Goal: Transaction & Acquisition: Purchase product/service

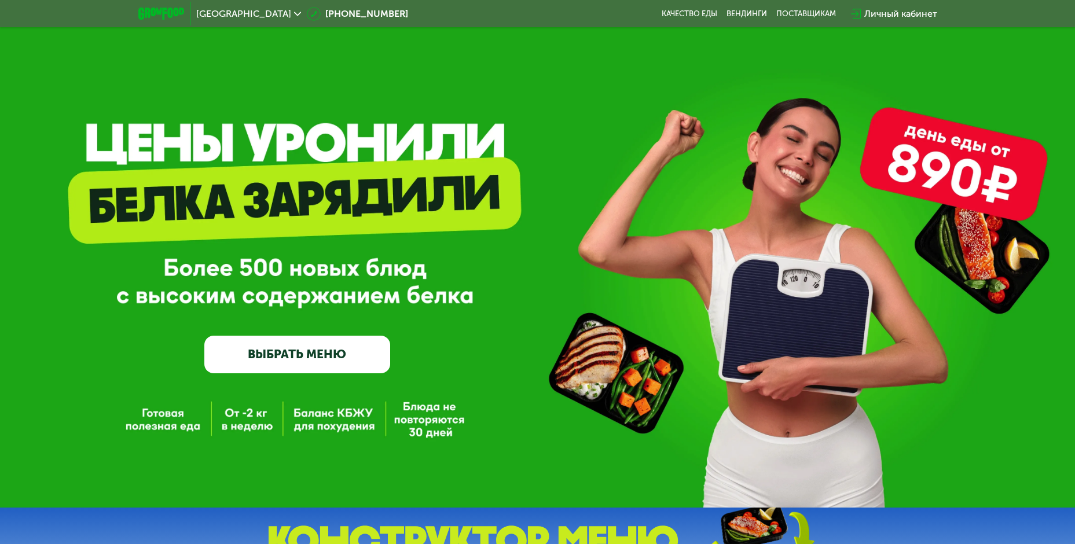
click at [298, 363] on link "ВЫБРАТЬ МЕНЮ" at bounding box center [297, 354] width 186 height 37
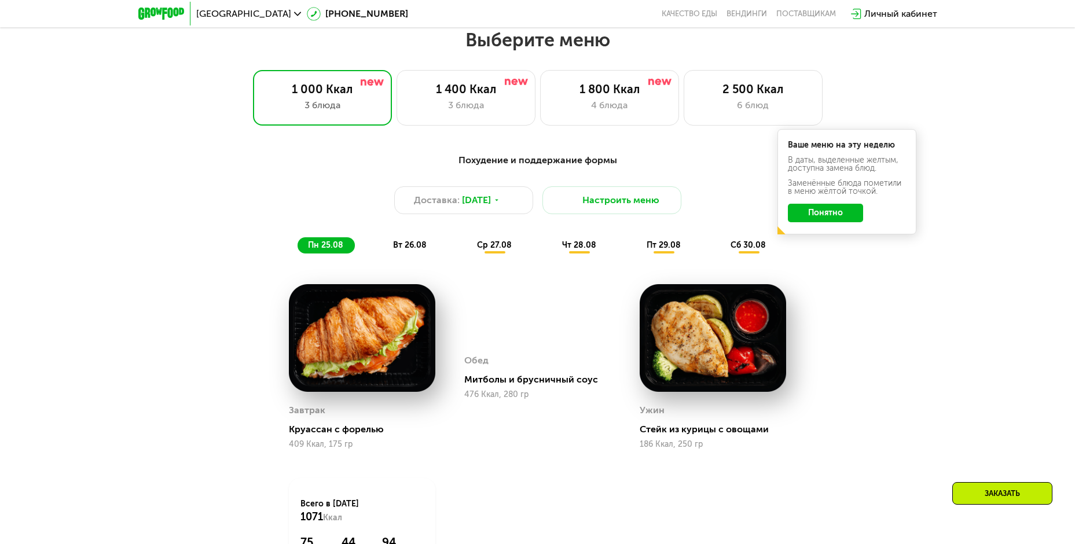
scroll to position [612, 0]
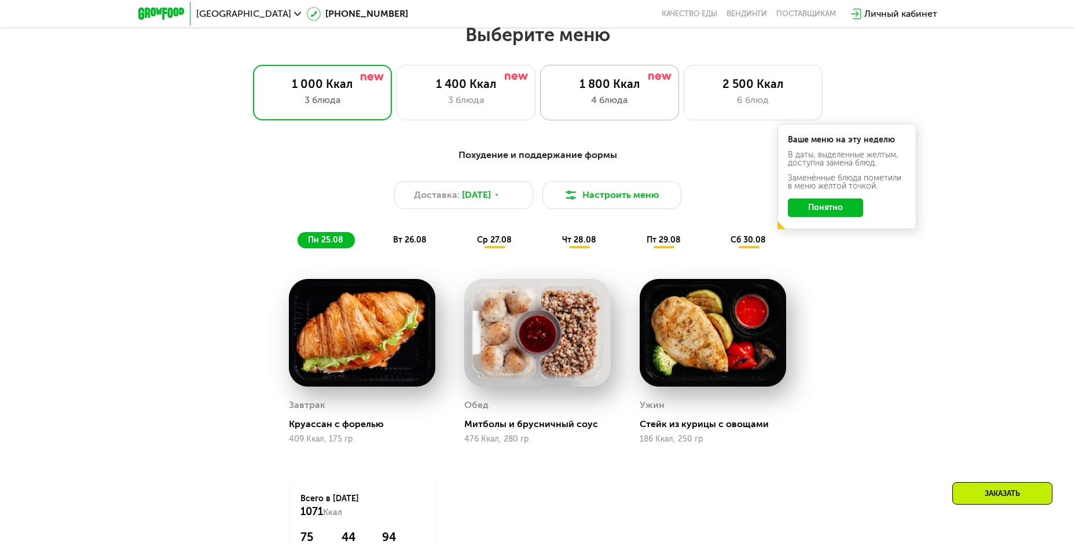
click at [601, 91] on div "1 800 Ккал" at bounding box center [609, 84] width 115 height 14
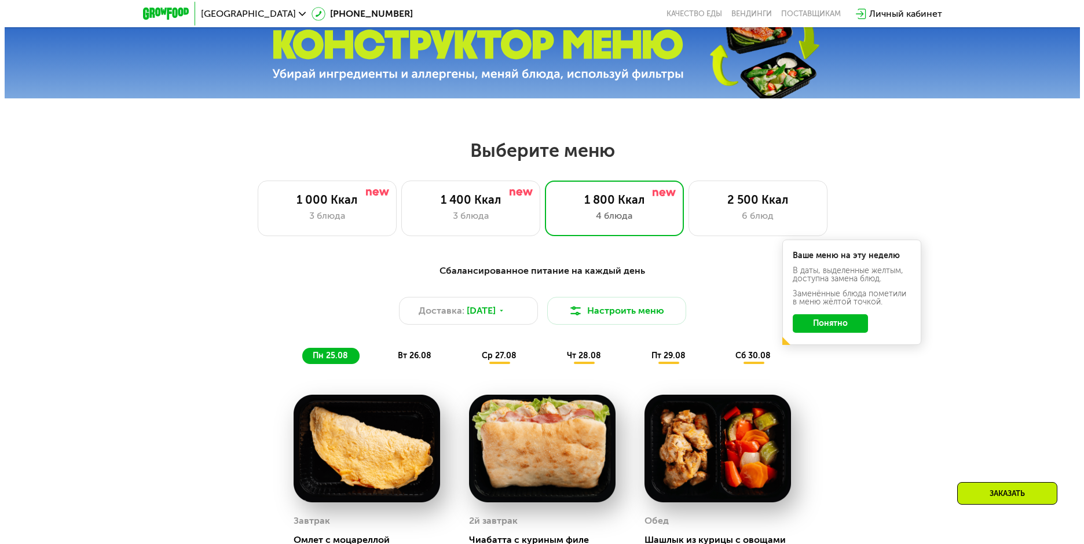
scroll to position [728, 0]
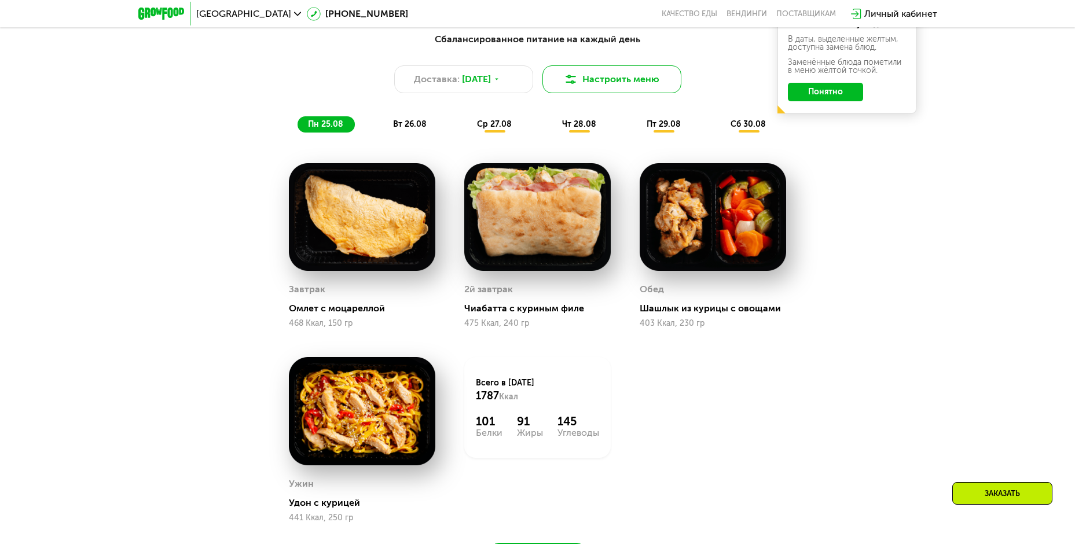
click at [629, 82] on button "Настроить меню" at bounding box center [612, 79] width 139 height 28
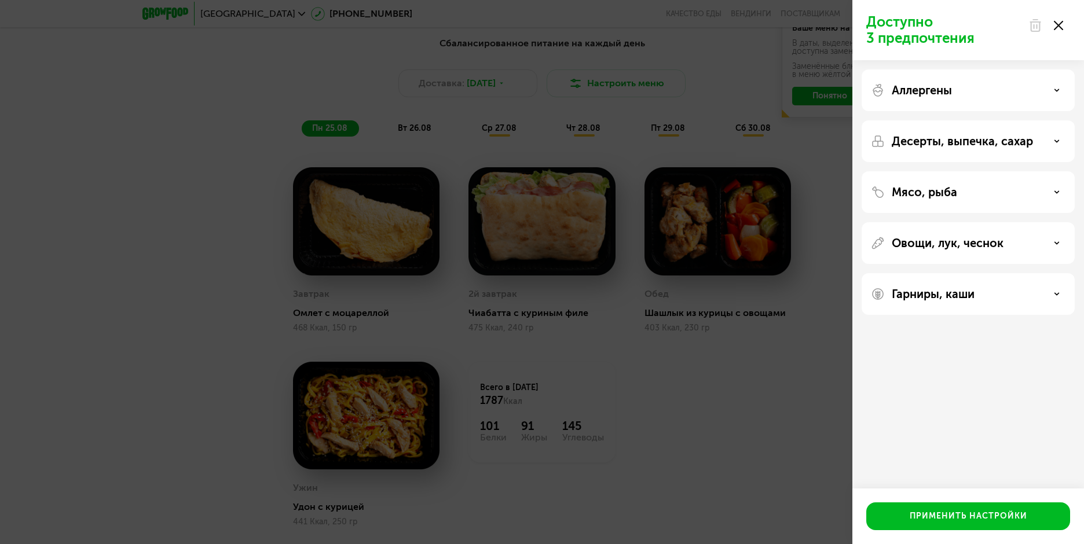
click at [950, 94] on p "Аллергены" at bounding box center [922, 90] width 60 height 14
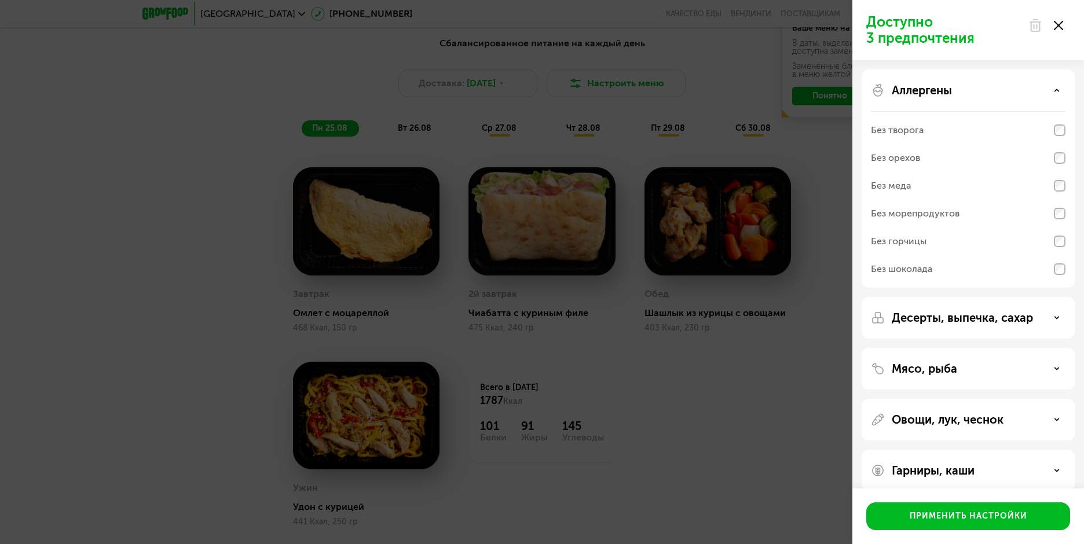
click at [974, 297] on div "Аллергены Без творога Без орехов Без меда Без морепродуктов Без горчицы Без шок…" at bounding box center [968, 318] width 213 height 42
click at [947, 348] on div "Десерты, выпечка, сахар" at bounding box center [968, 369] width 213 height 42
drag, startPoint x: 1009, startPoint y: 325, endPoint x: 1022, endPoint y: 323, distance: 13.1
click at [1009, 348] on div "Десерты, выпечка, сахар" at bounding box center [968, 369] width 213 height 42
click at [1055, 318] on icon at bounding box center [1057, 318] width 6 height 6
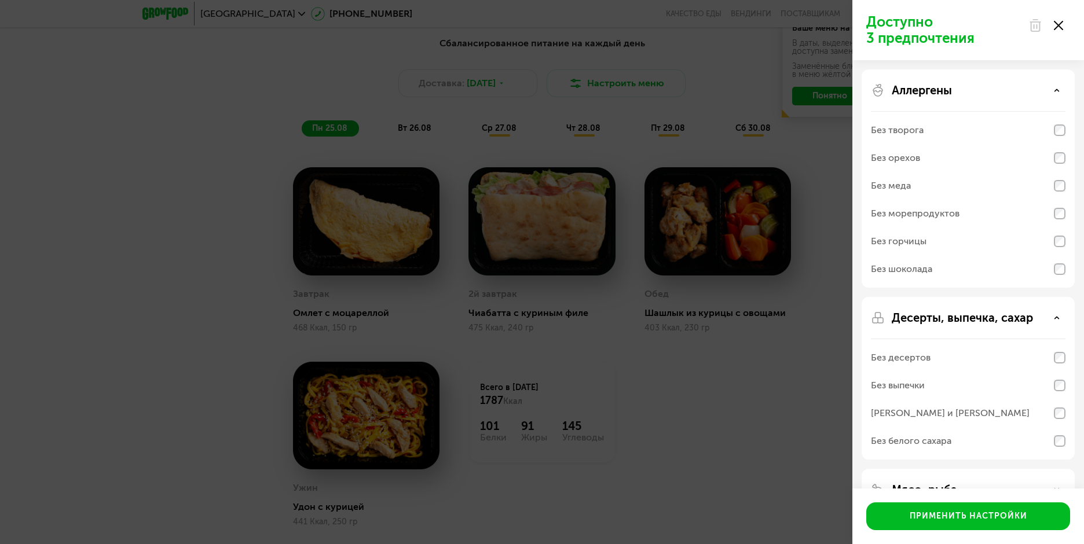
scroll to position [135, 0]
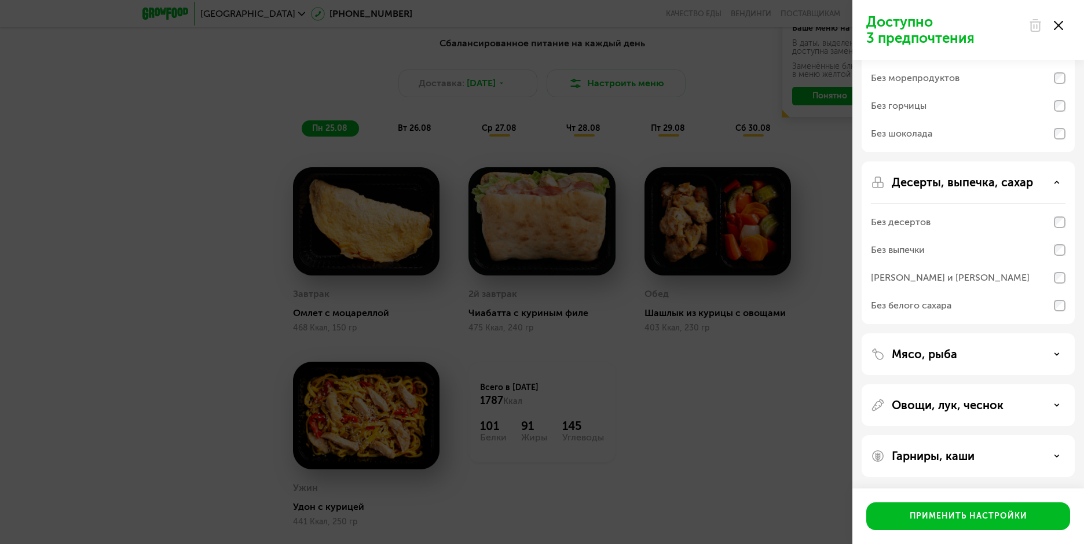
click at [1059, 354] on icon at bounding box center [1057, 354] width 6 height 6
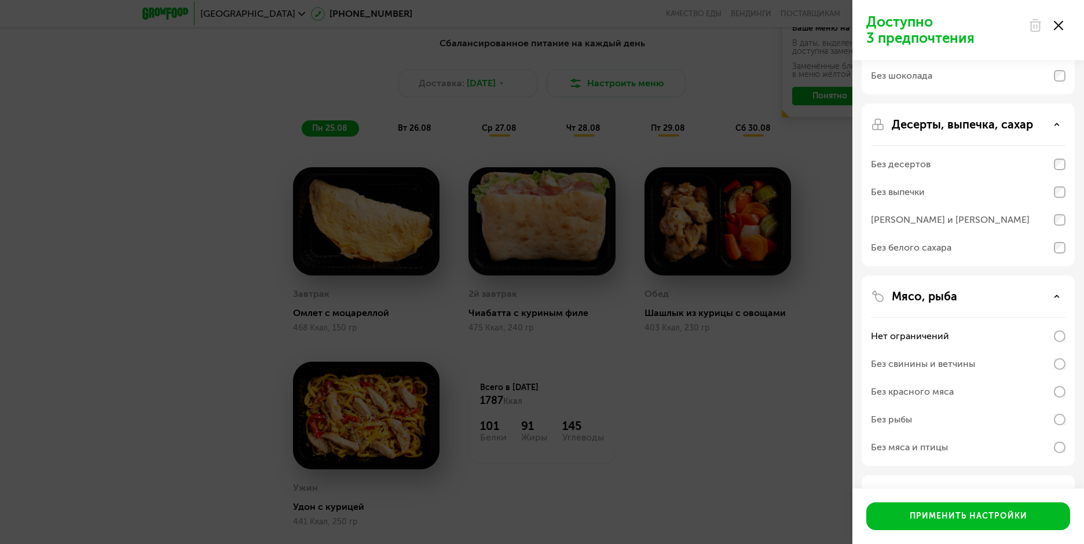
scroll to position [284, 0]
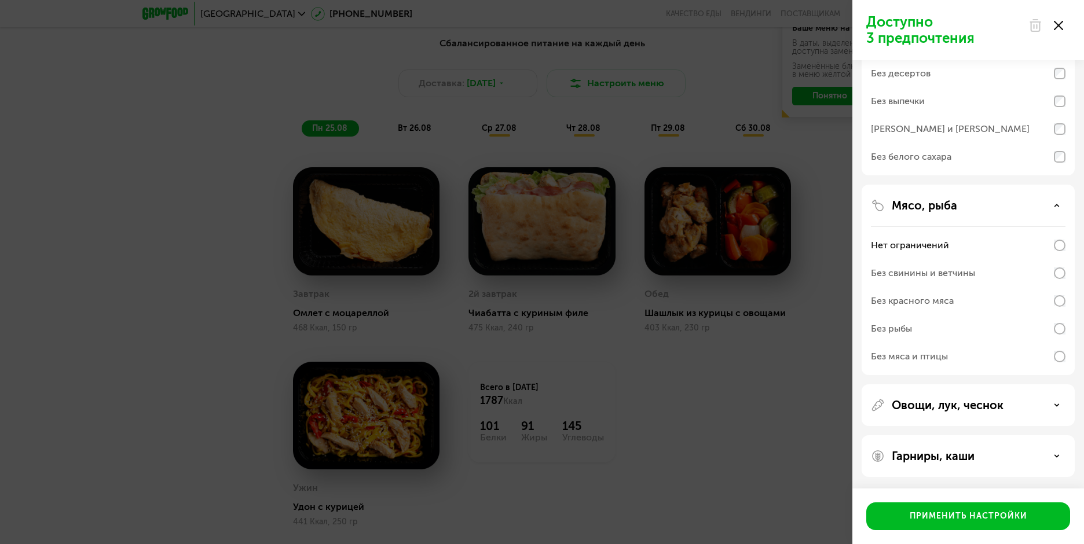
click at [1025, 435] on div "Овощи, лук, чеснок" at bounding box center [968, 456] width 213 height 42
click at [1061, 401] on div "Овощи, лук, чеснок" at bounding box center [968, 405] width 195 height 14
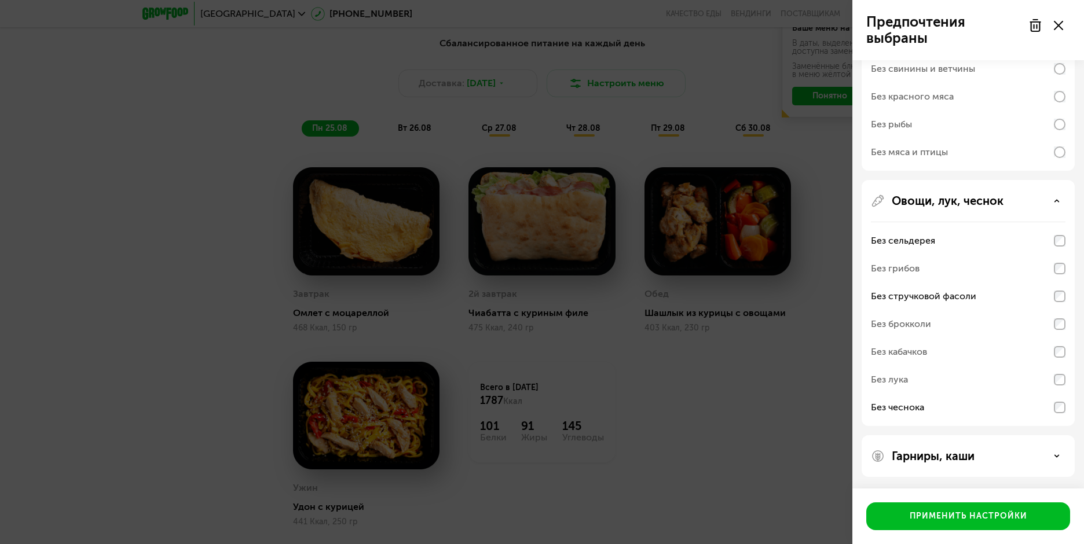
click at [958, 457] on p "Гарниры, каши" at bounding box center [933, 456] width 83 height 14
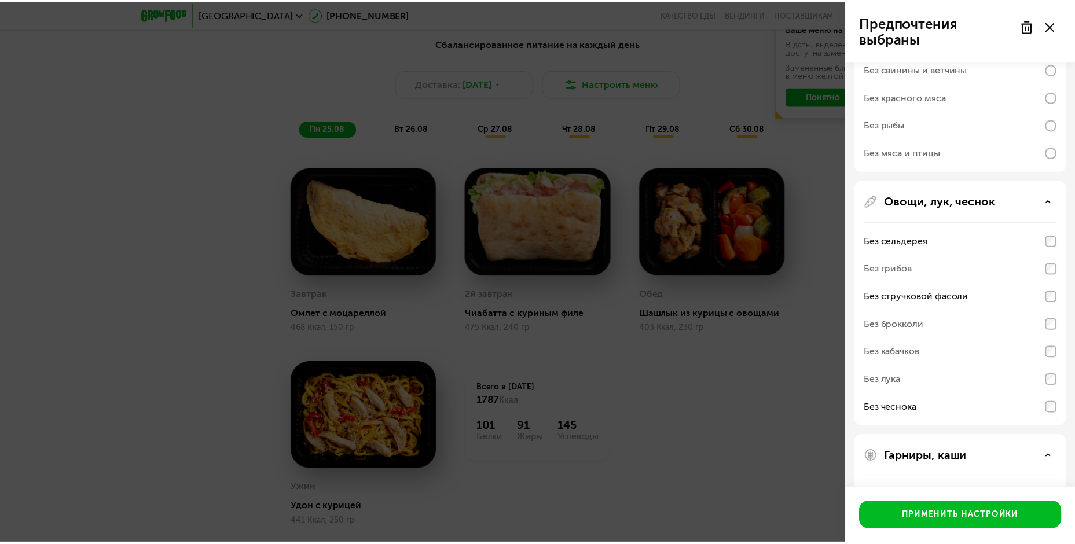
scroll to position [638, 0]
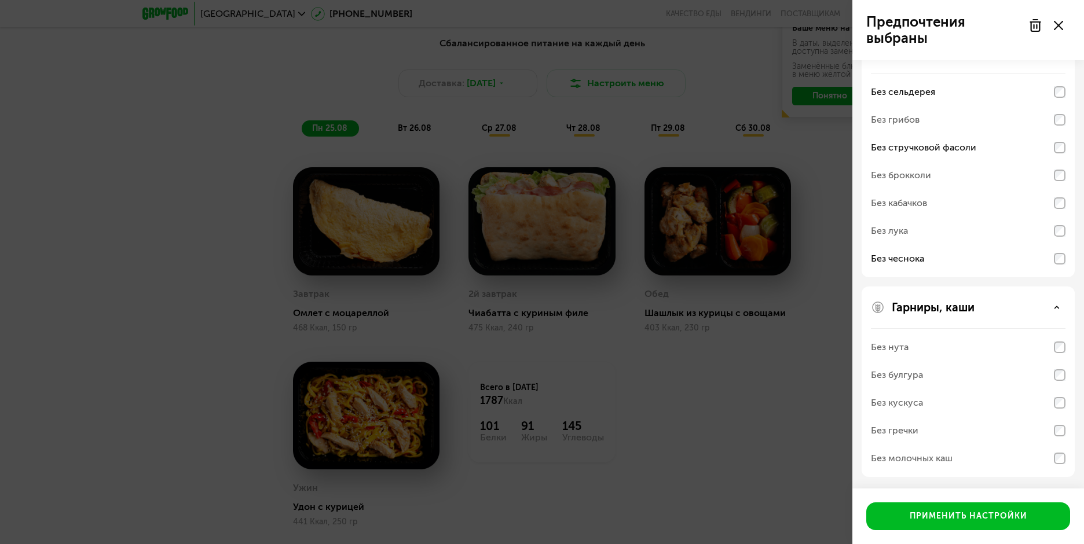
click at [884, 351] on div "Без нута" at bounding box center [890, 347] width 38 height 14
click at [948, 518] on div "Применить настройки" at bounding box center [969, 517] width 118 height 12
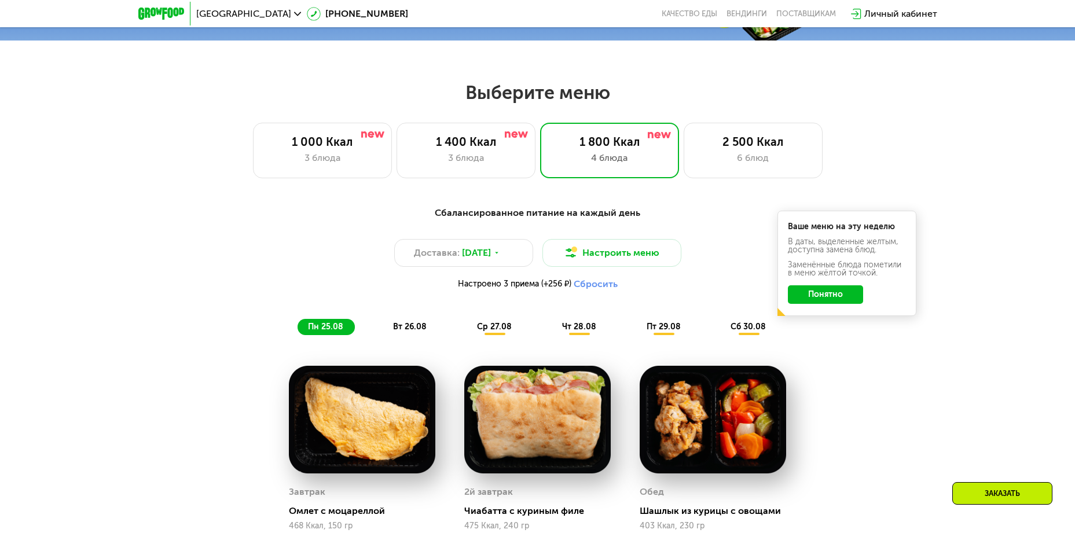
scroll to position [670, 0]
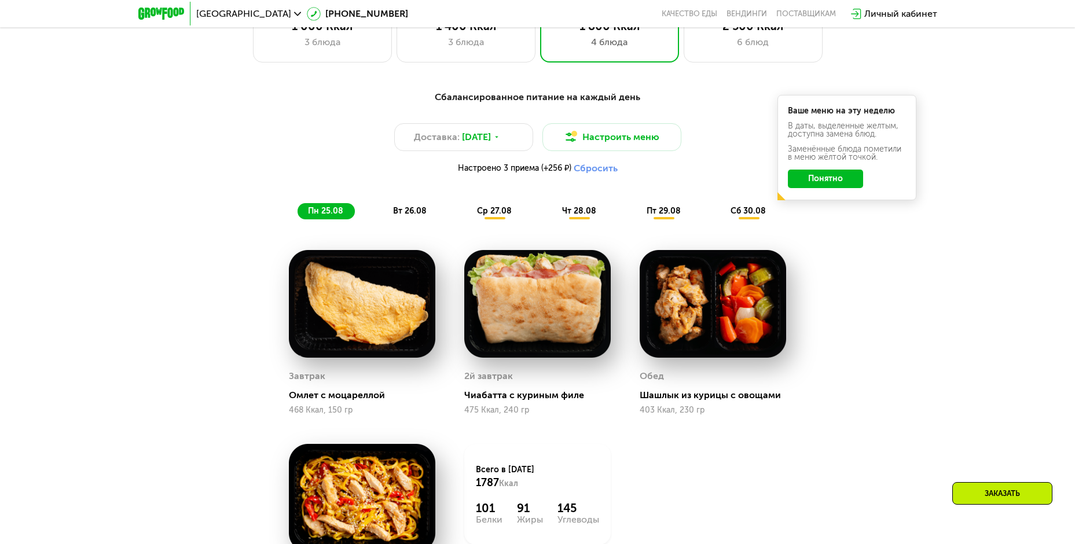
click at [417, 212] on span "вт 26.08" at bounding box center [410, 211] width 34 height 10
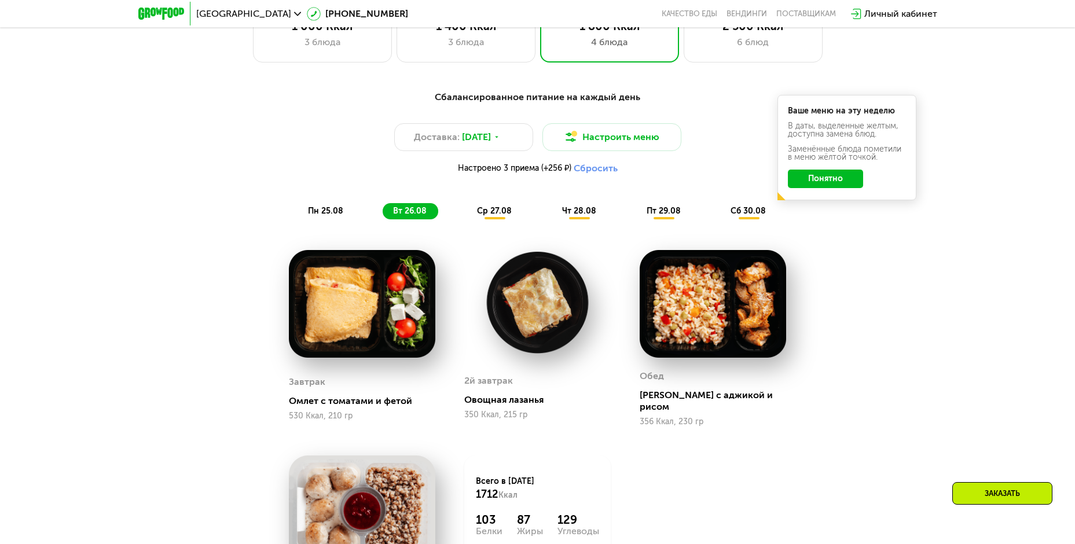
scroll to position [786, 0]
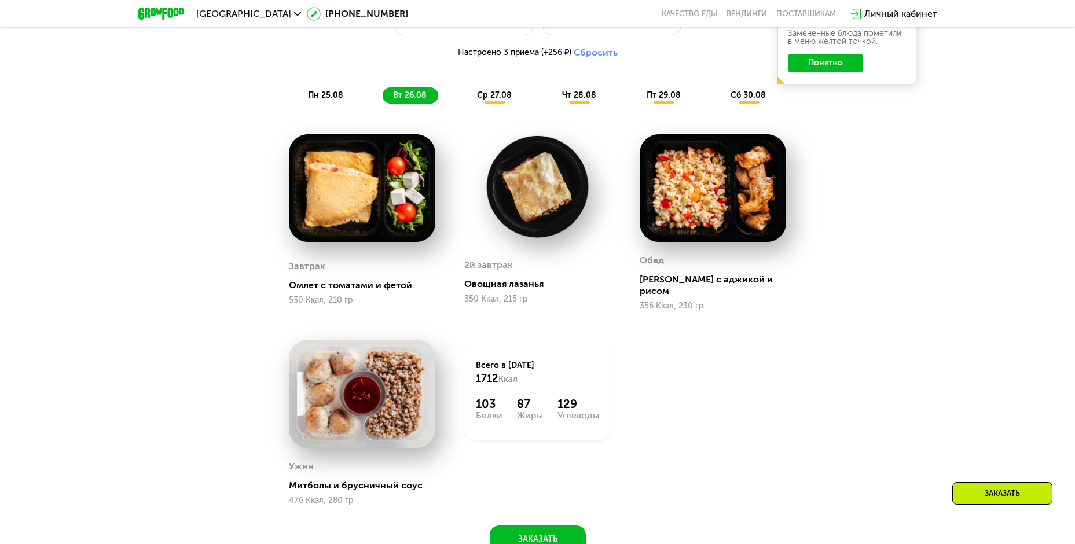
click at [726, 197] on img at bounding box center [713, 188] width 146 height 108
click at [486, 100] on span "ср 27.08" at bounding box center [494, 95] width 35 height 10
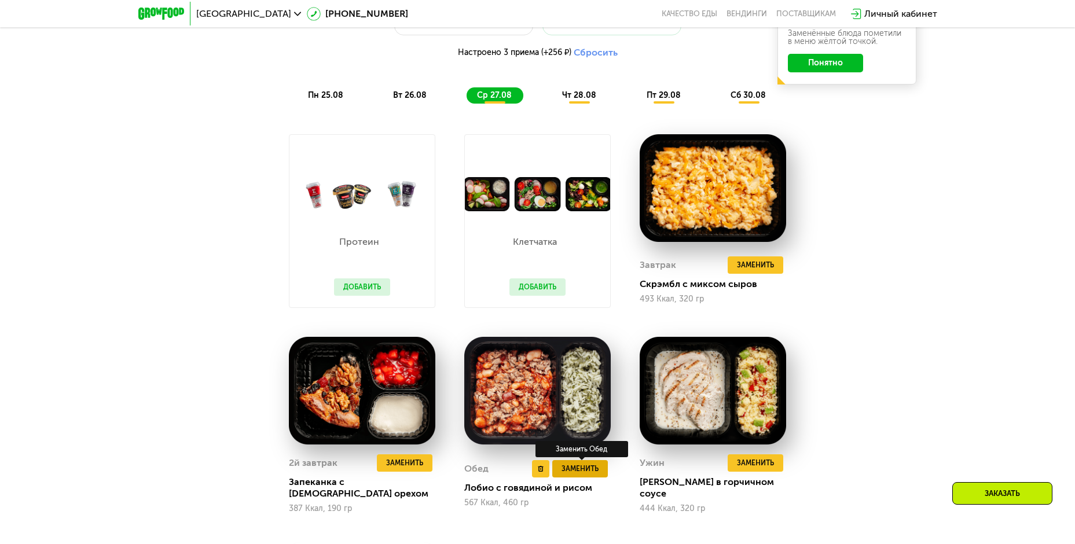
click at [570, 471] on span "Заменить" at bounding box center [580, 469] width 37 height 12
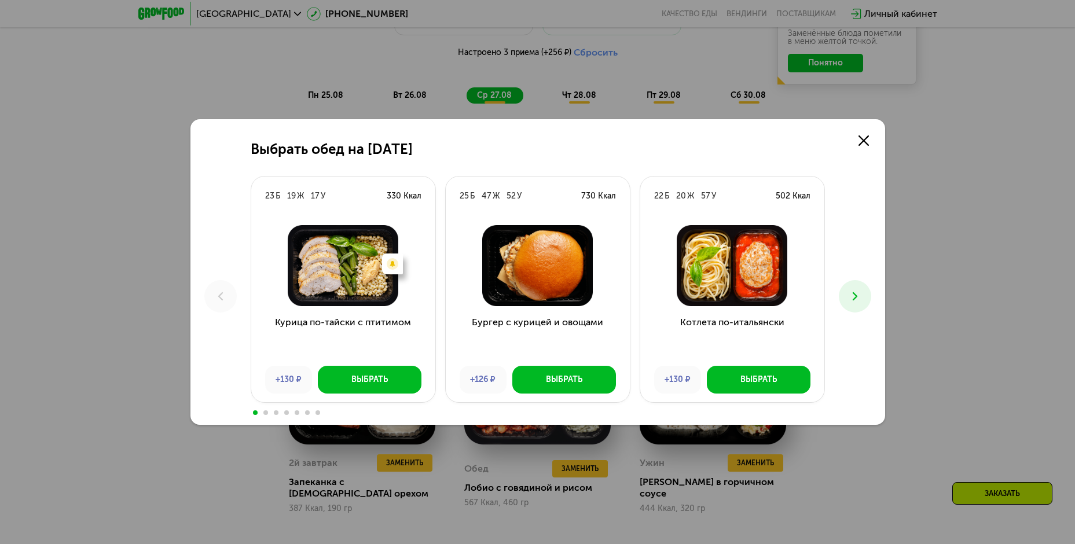
click at [868, 295] on button at bounding box center [855, 296] width 32 height 32
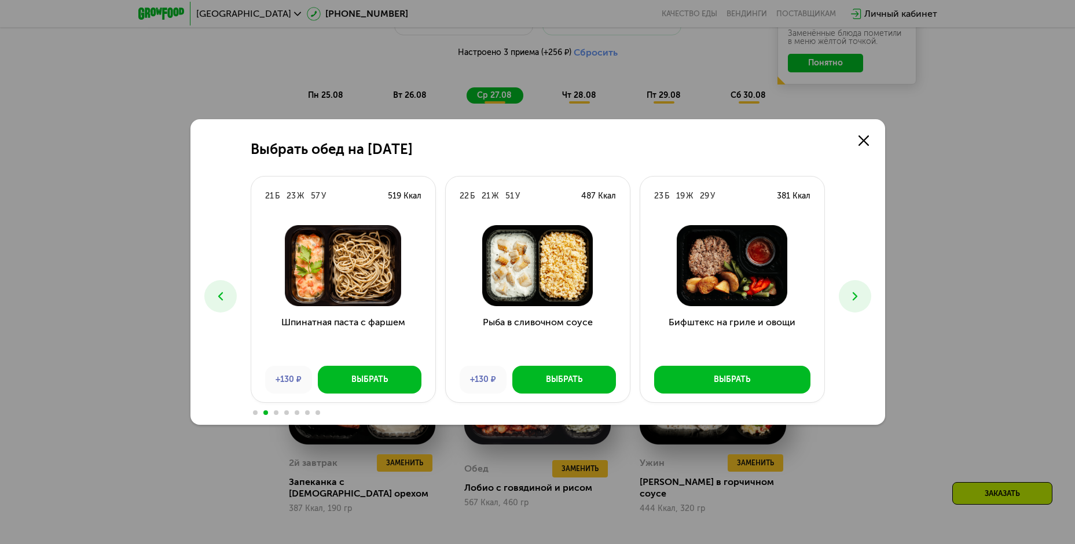
click at [852, 301] on icon at bounding box center [855, 297] width 14 height 14
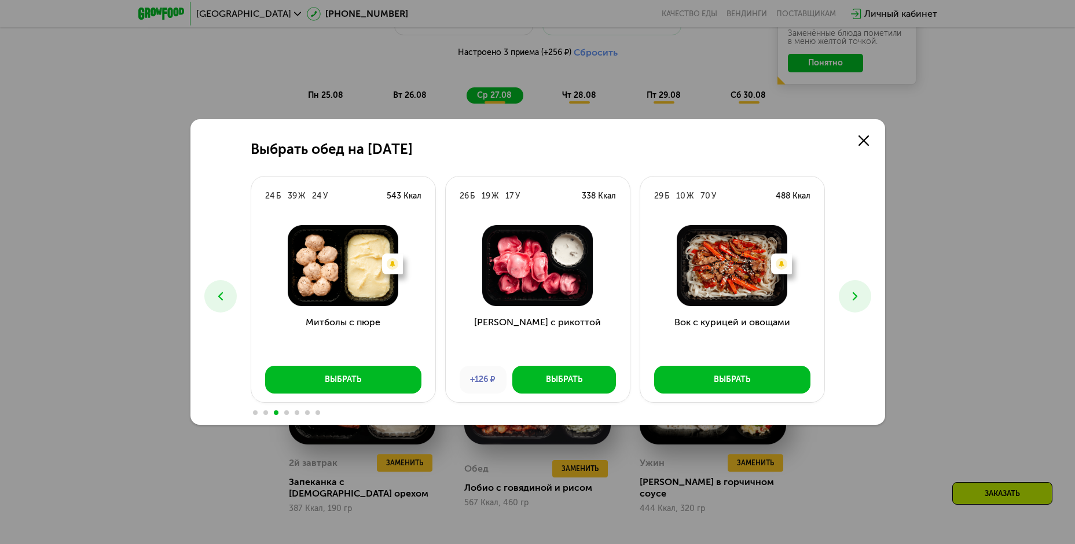
click at [852, 301] on icon at bounding box center [855, 297] width 14 height 14
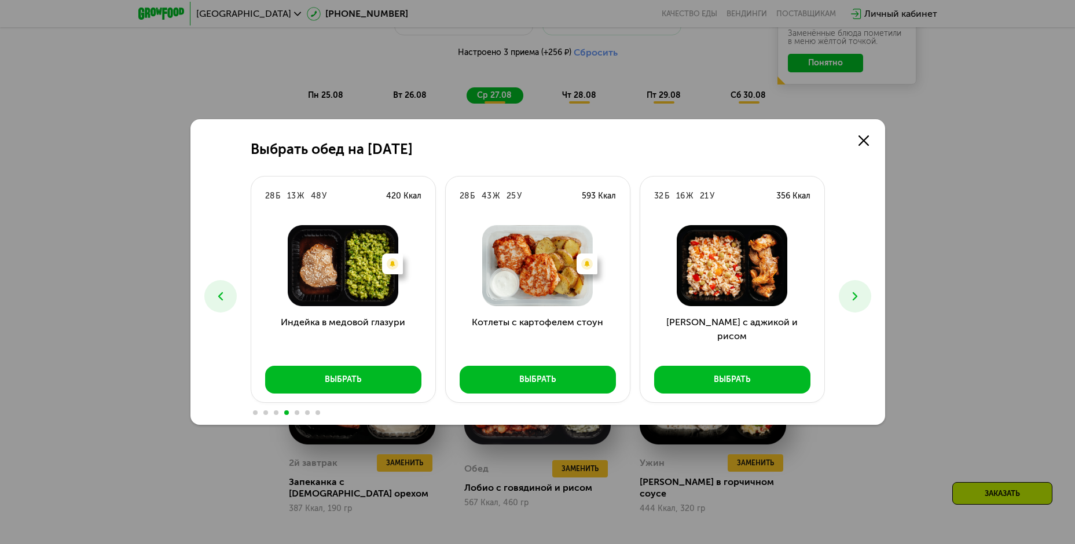
click at [851, 301] on icon at bounding box center [855, 297] width 14 height 14
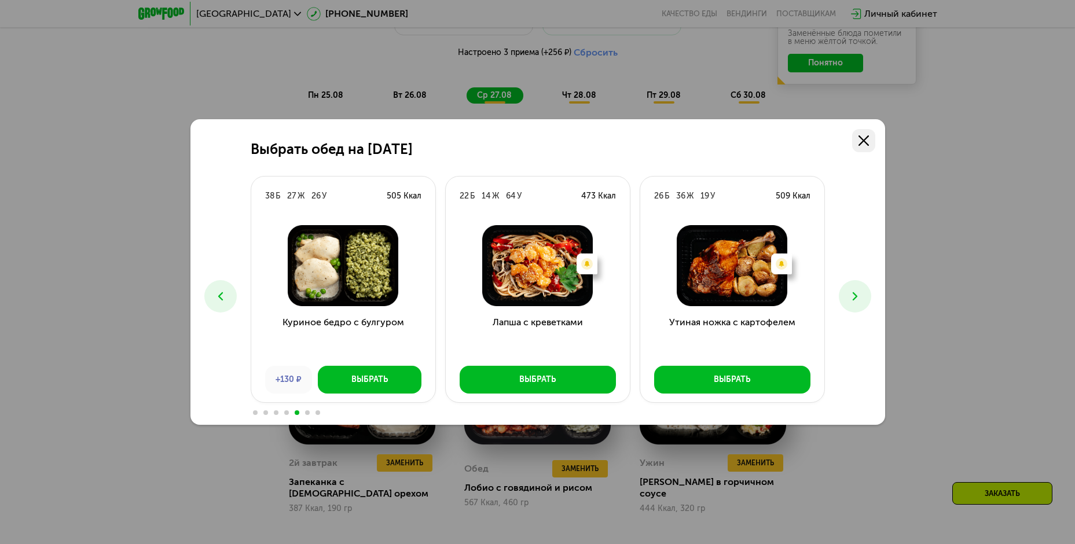
click at [863, 143] on icon at bounding box center [864, 140] width 10 height 10
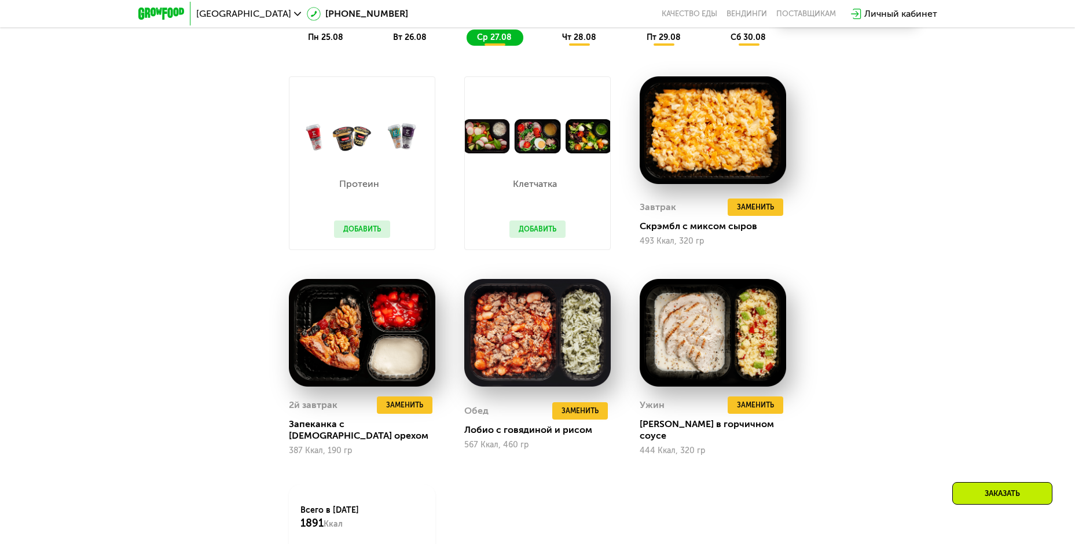
scroll to position [670, 0]
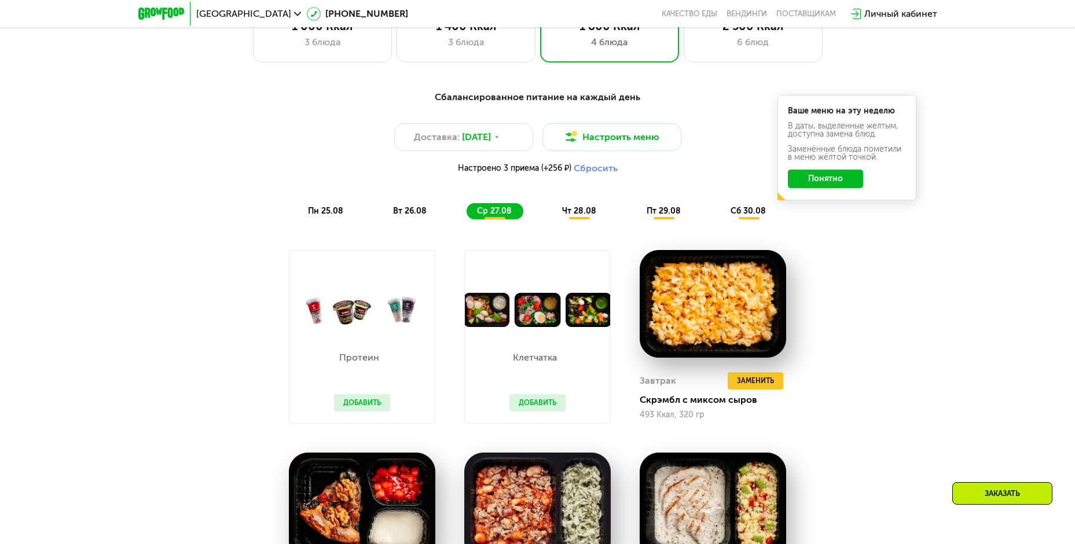
click at [580, 212] on span "чт 28.08" at bounding box center [579, 211] width 34 height 10
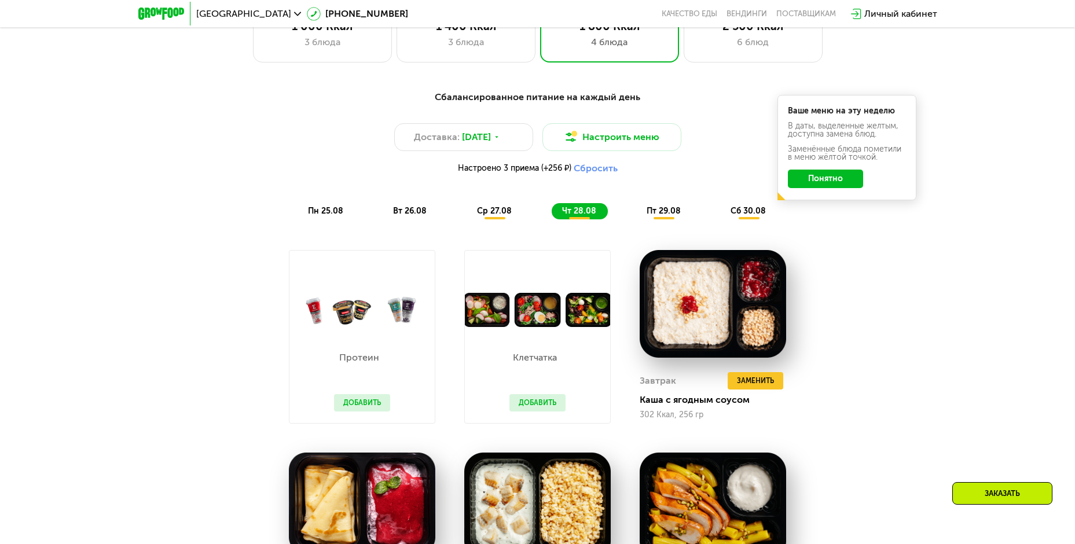
click at [720, 219] on div "пт 29.08" at bounding box center [748, 211] width 57 height 16
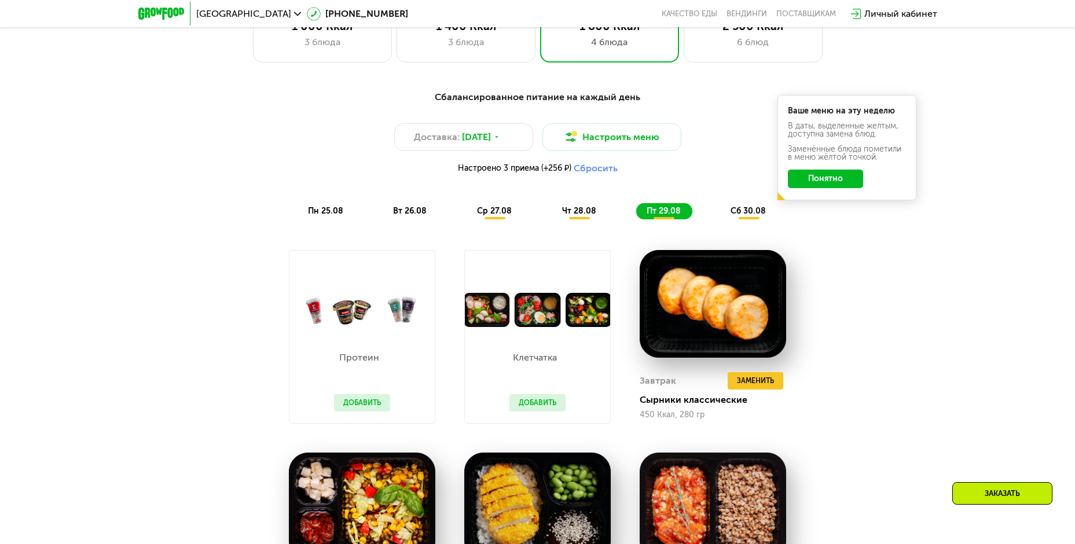
click at [750, 216] on span "сб 30.08" at bounding box center [748, 211] width 35 height 10
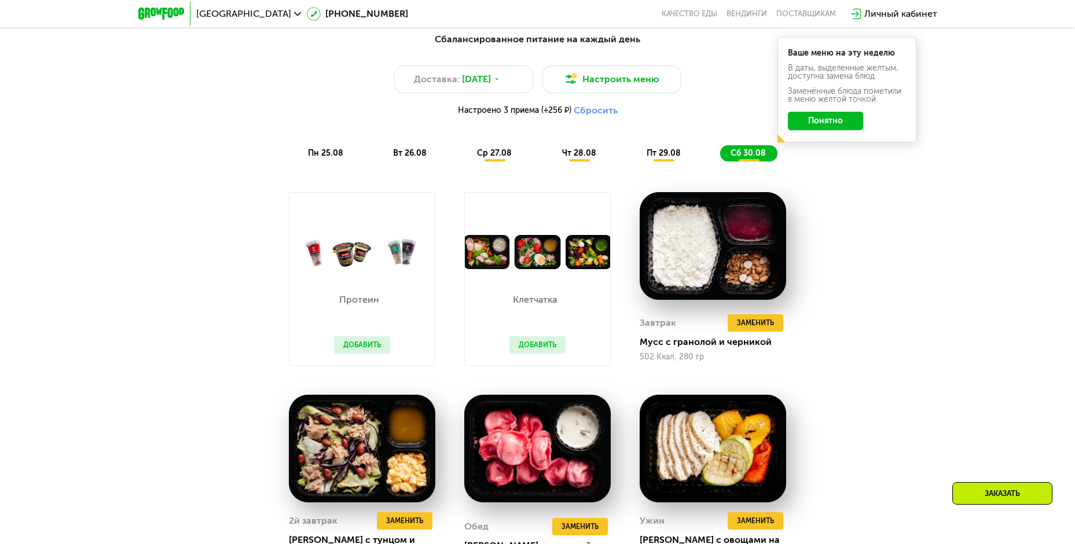
scroll to position [612, 0]
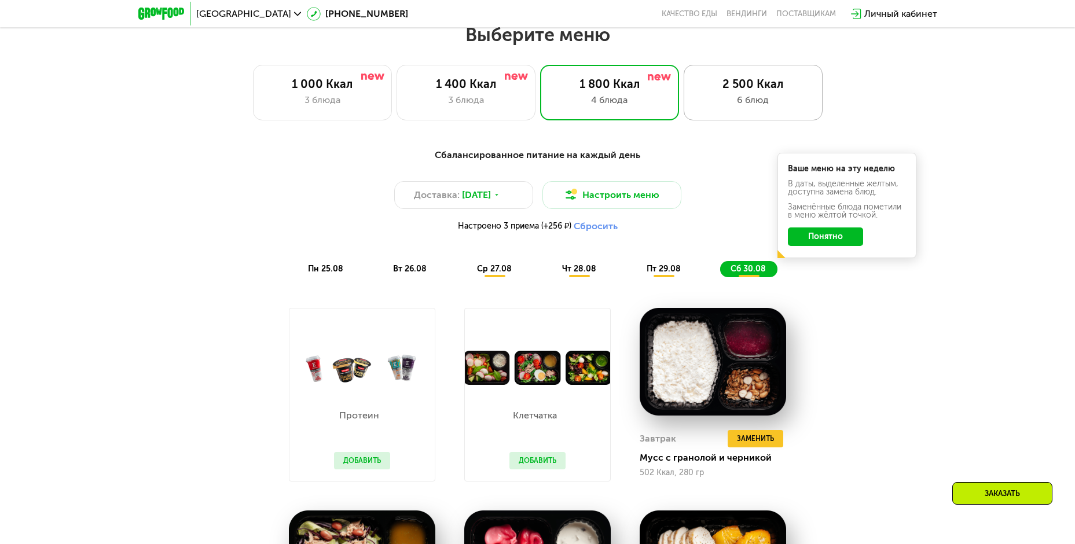
click at [730, 91] on div "2 500 Ккал" at bounding box center [753, 84] width 115 height 14
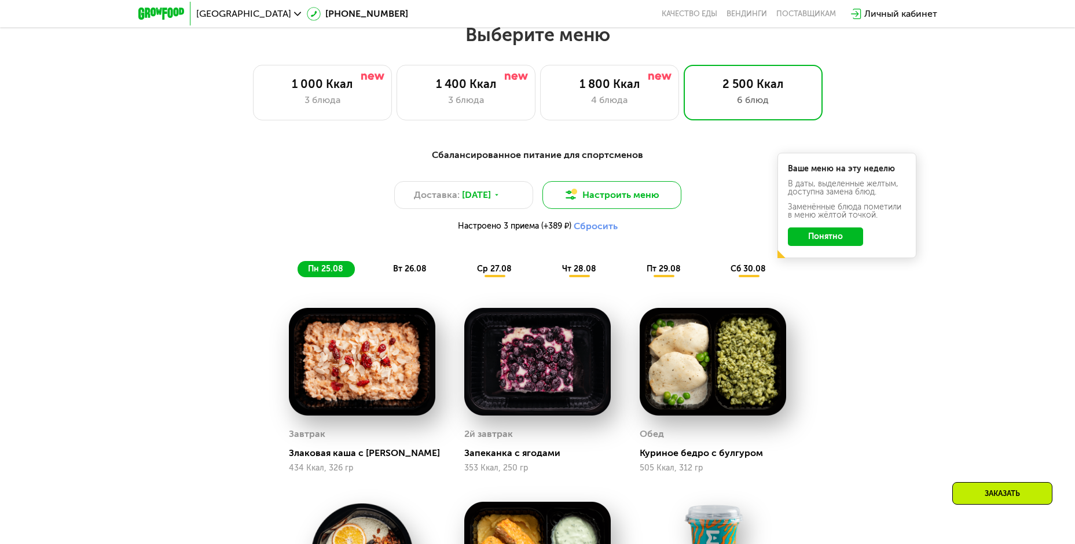
click at [578, 202] on button "Настроить меню" at bounding box center [612, 195] width 139 height 28
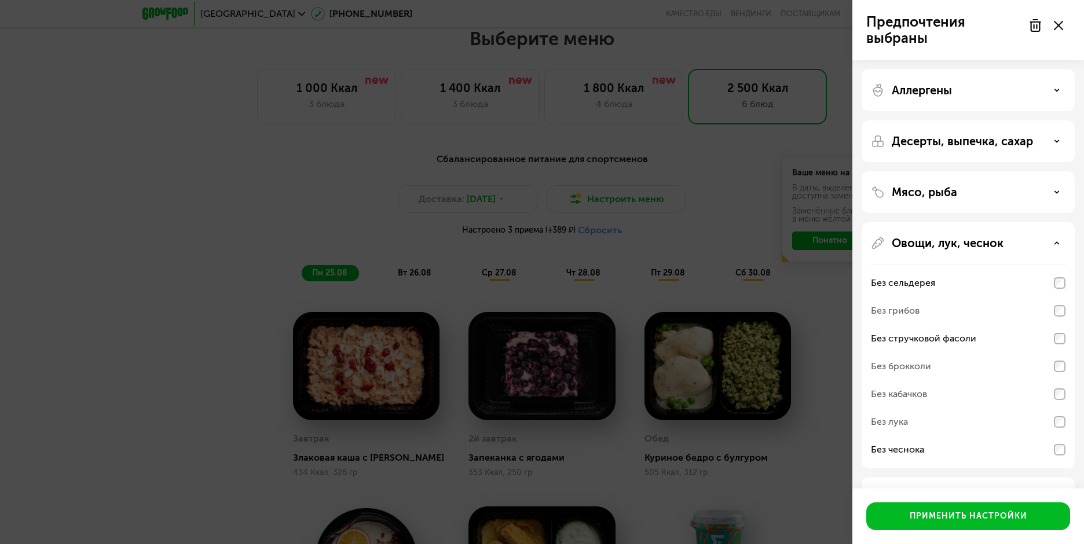
click at [576, 199] on div "Предпочтения выбраны Аллергены Десерты, выпечка, сахар Мясо, рыба Овощи, лук, ч…" at bounding box center [542, 272] width 1084 height 544
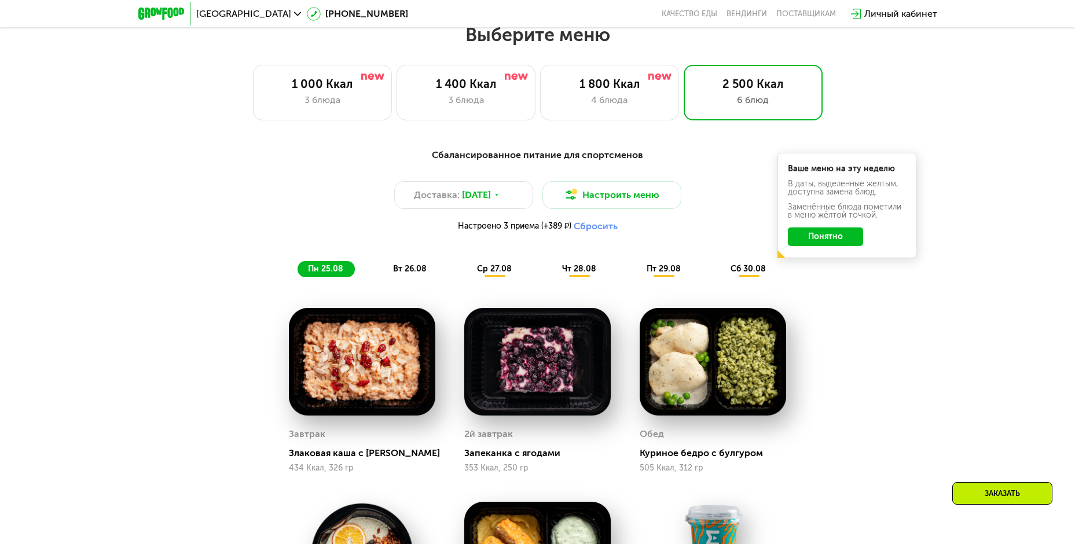
click at [210, 268] on div "Сбалансированное питание для спортсменов Доставка: [DATE] Настроить меню Настро…" at bounding box center [538, 212] width 686 height 129
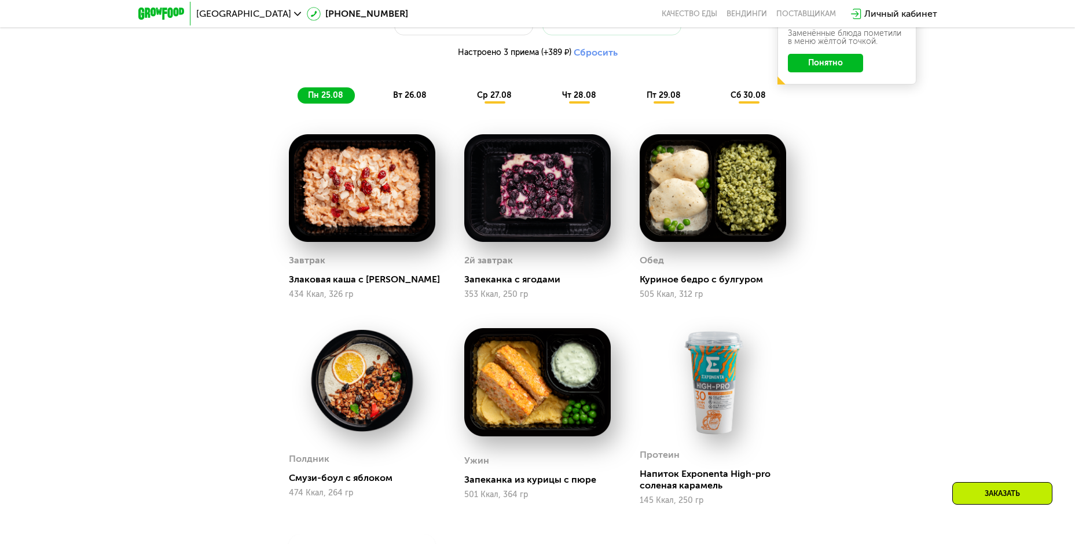
scroll to position [554, 0]
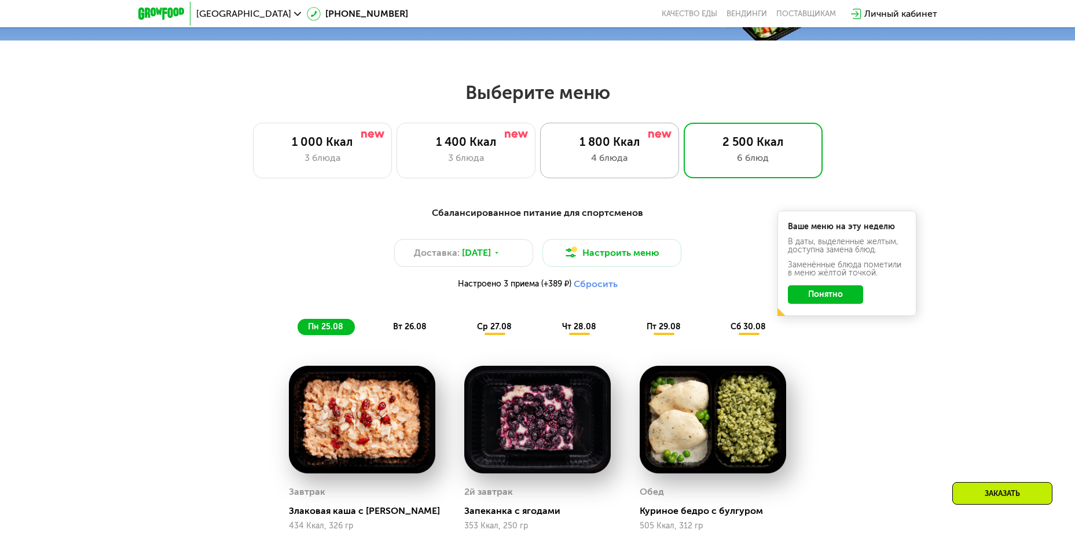
click at [605, 149] on div "1 800 Ккал" at bounding box center [609, 142] width 115 height 14
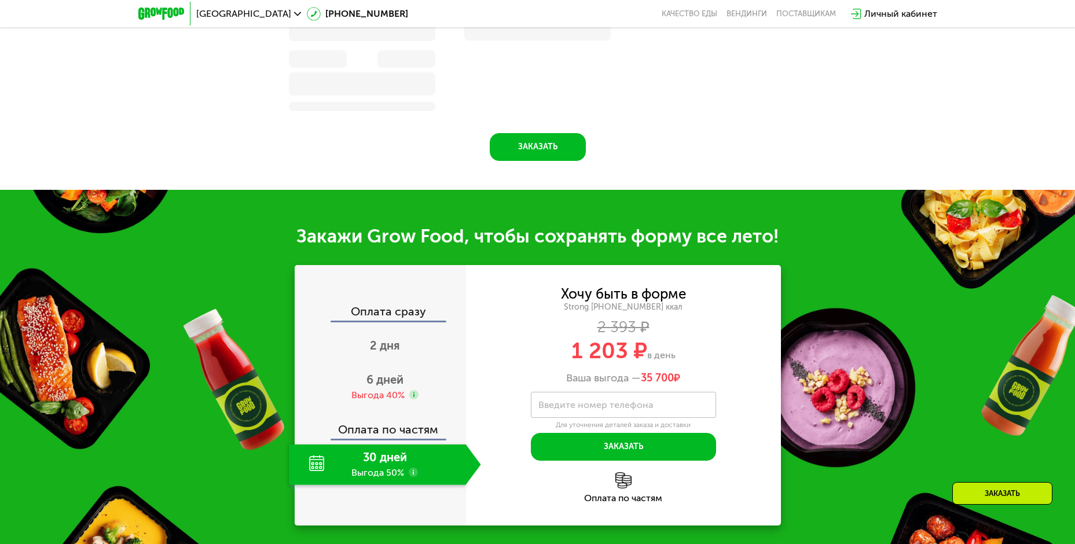
scroll to position [1167, 0]
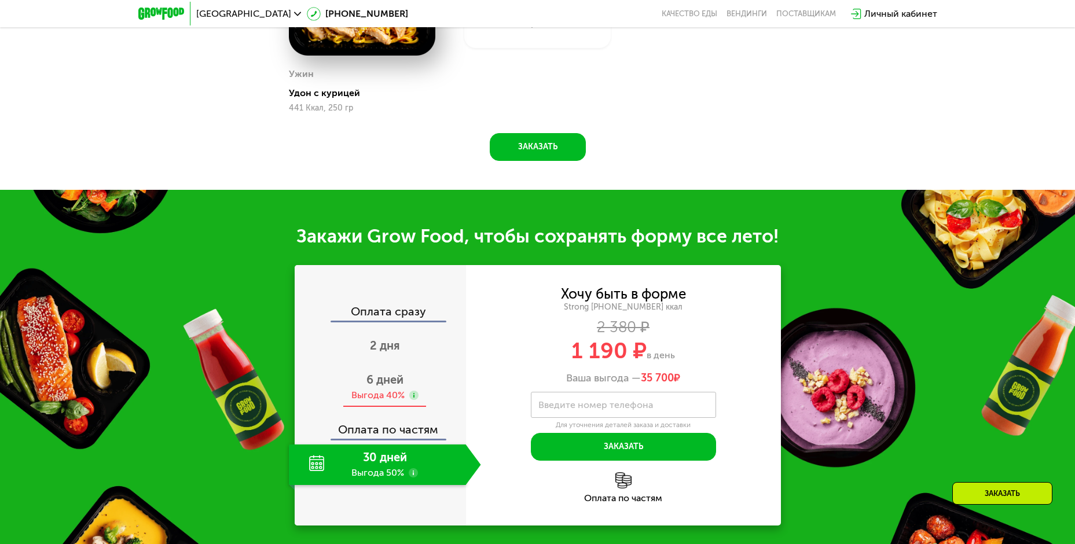
click at [387, 387] on span "6 дней" at bounding box center [385, 380] width 37 height 14
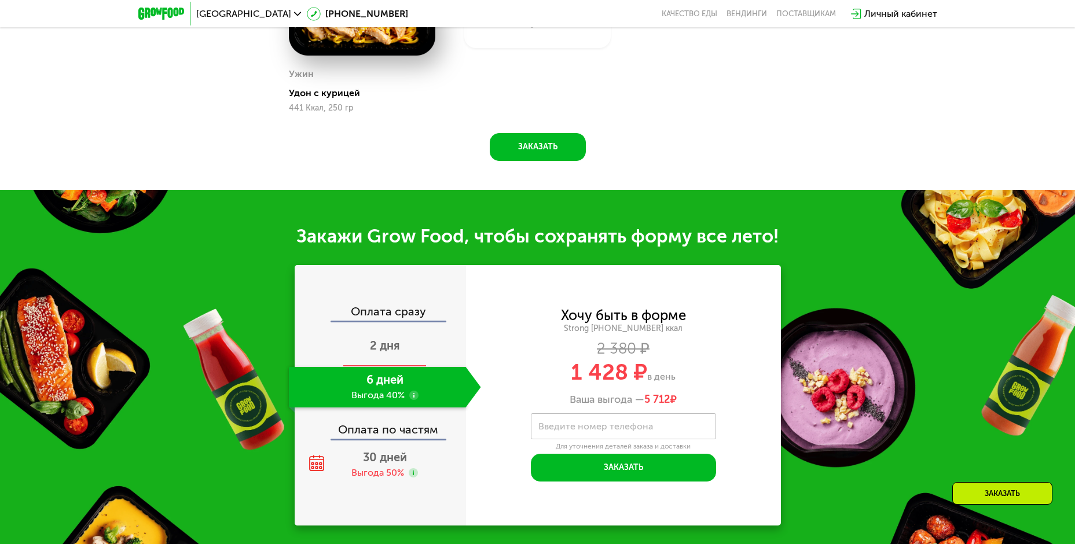
click at [379, 351] on span "2 дня" at bounding box center [385, 346] width 30 height 14
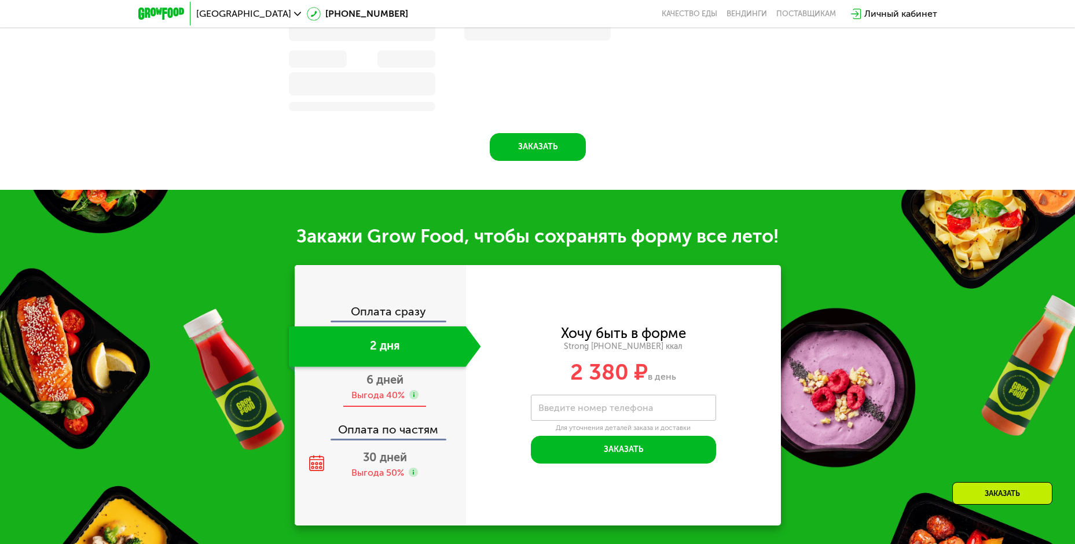
scroll to position [1138, 0]
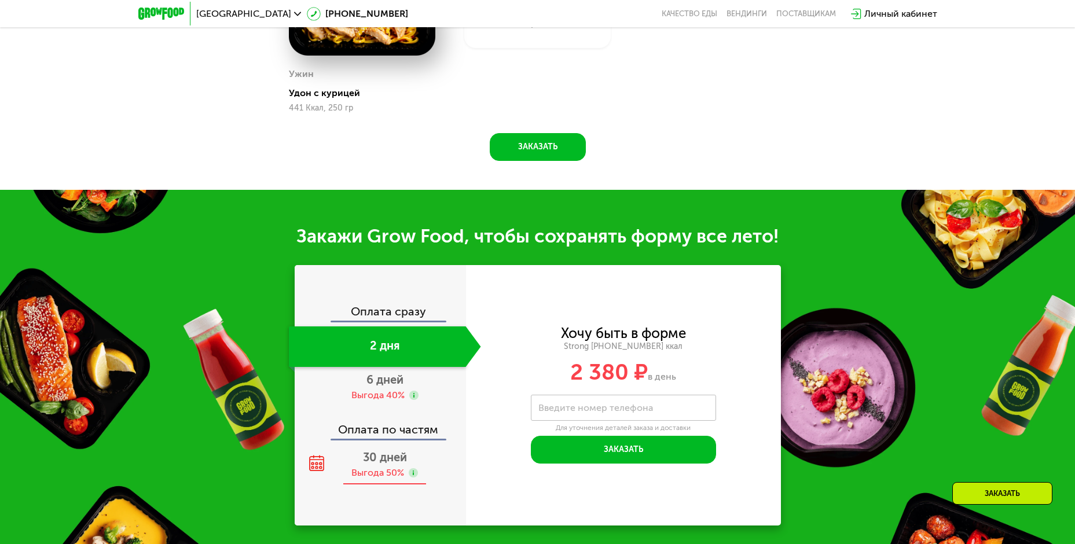
click at [378, 464] on span "30 дней" at bounding box center [385, 457] width 44 height 14
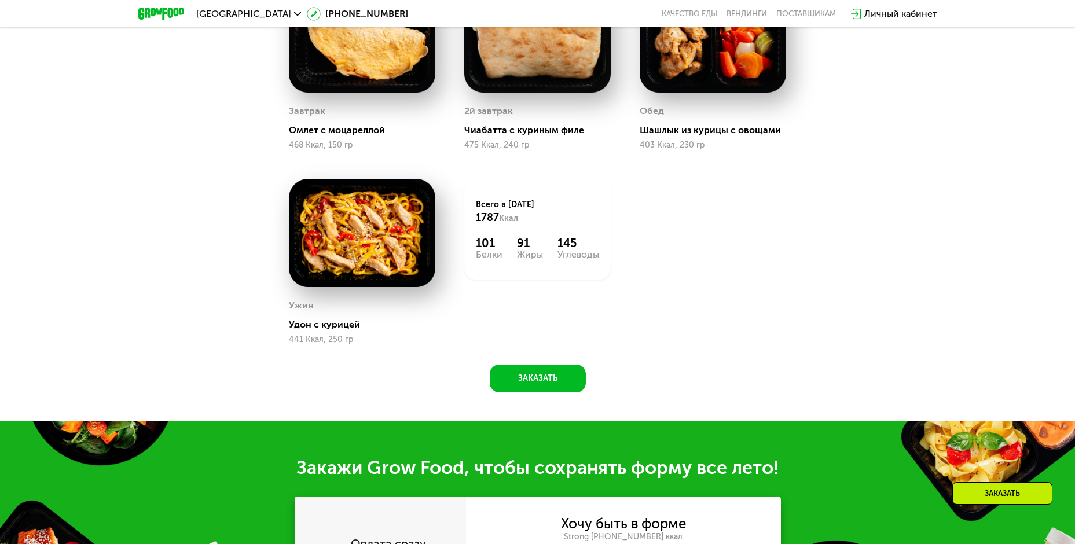
scroll to position [588, 0]
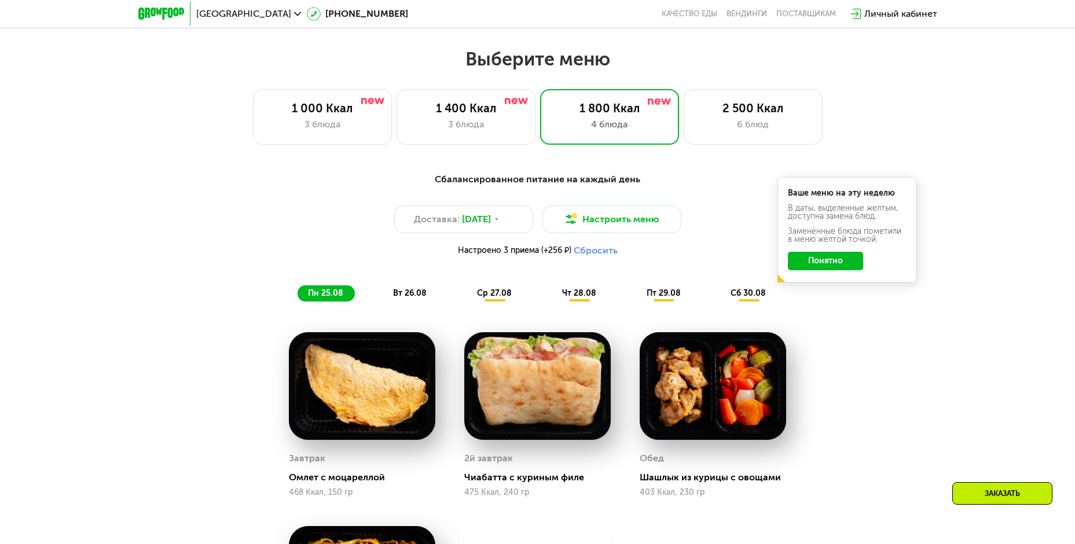
drag, startPoint x: 754, startPoint y: 126, endPoint x: 693, endPoint y: 173, distance: 77.2
click at [750, 124] on div "6 блюд" at bounding box center [753, 125] width 115 height 14
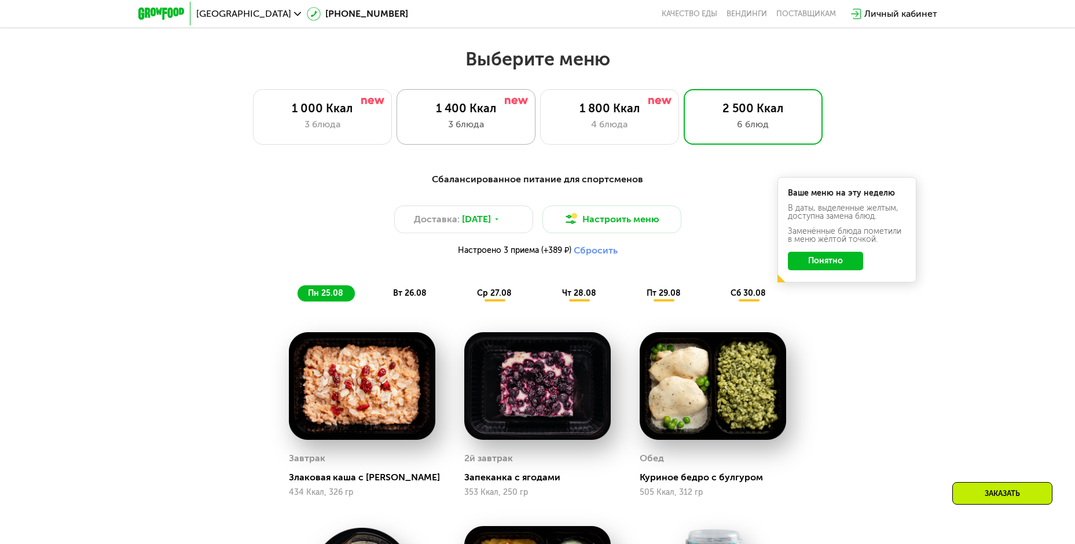
click at [501, 129] on div "3 блюда" at bounding box center [466, 125] width 115 height 14
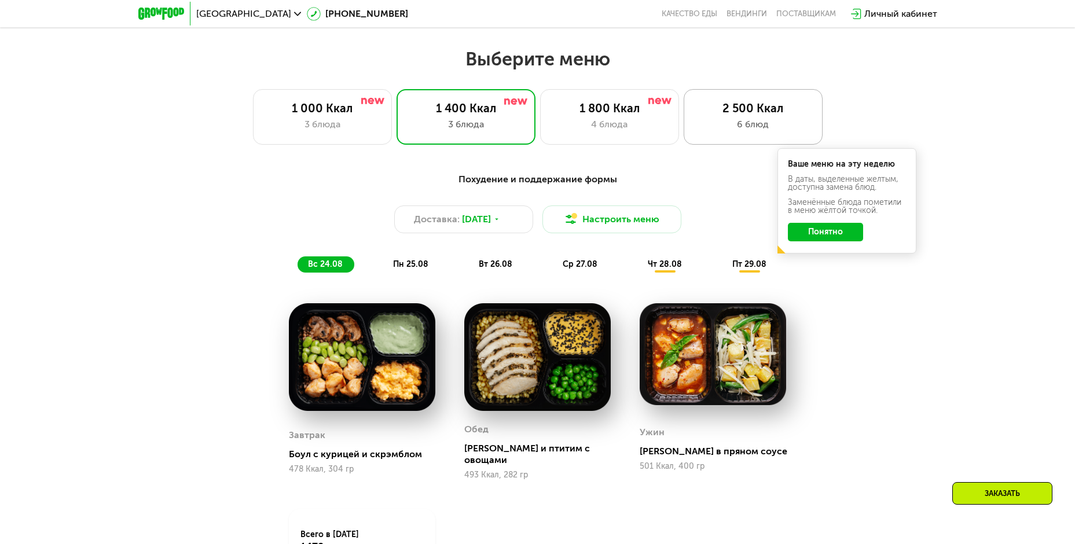
click at [741, 115] on div "2 500 Ккал" at bounding box center [753, 108] width 115 height 14
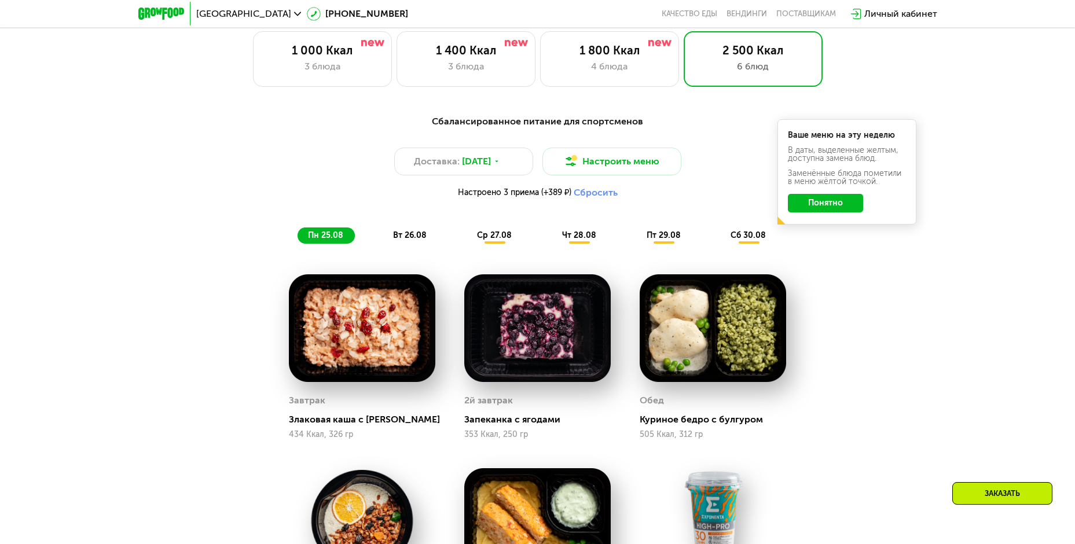
scroll to position [530, 0]
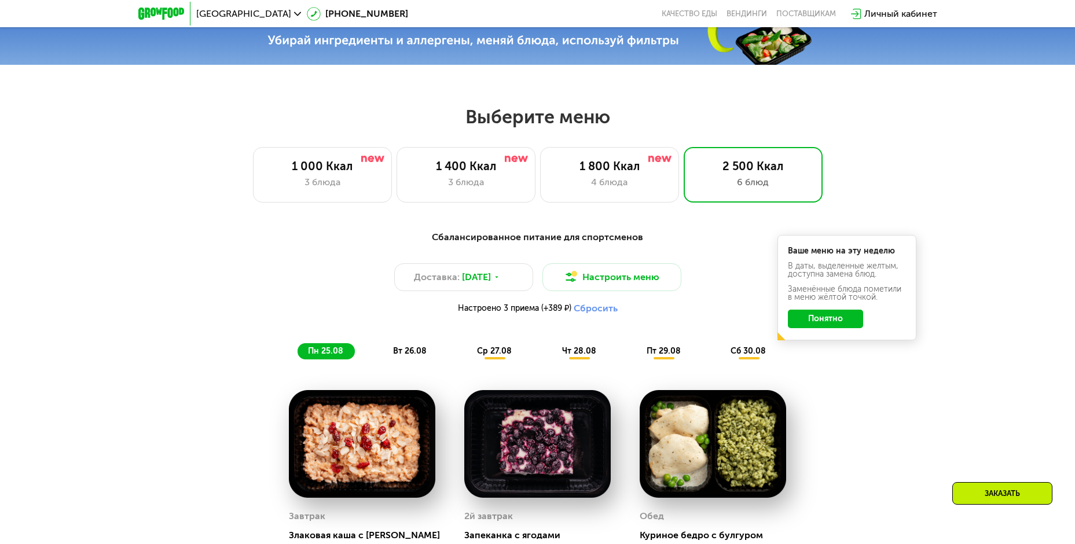
click at [420, 356] on span "вт 26.08" at bounding box center [410, 351] width 34 height 10
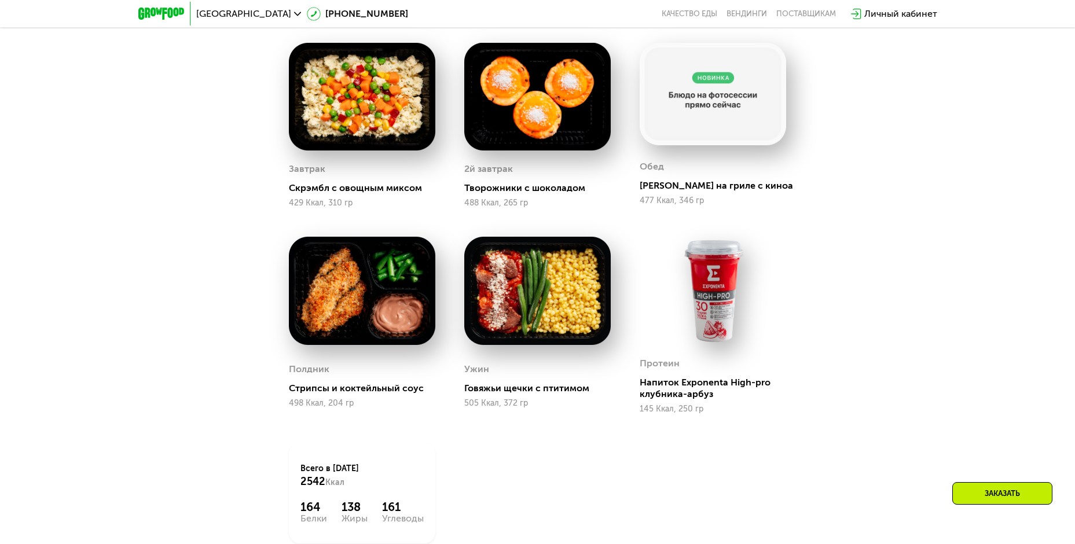
scroll to position [646, 0]
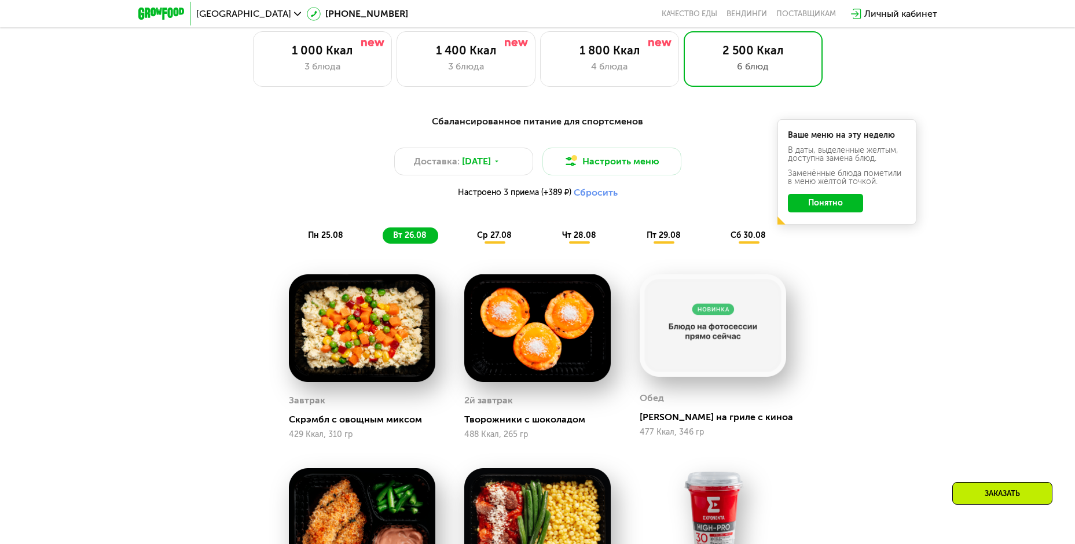
click at [497, 238] on span "ср 27.08" at bounding box center [494, 235] width 35 height 10
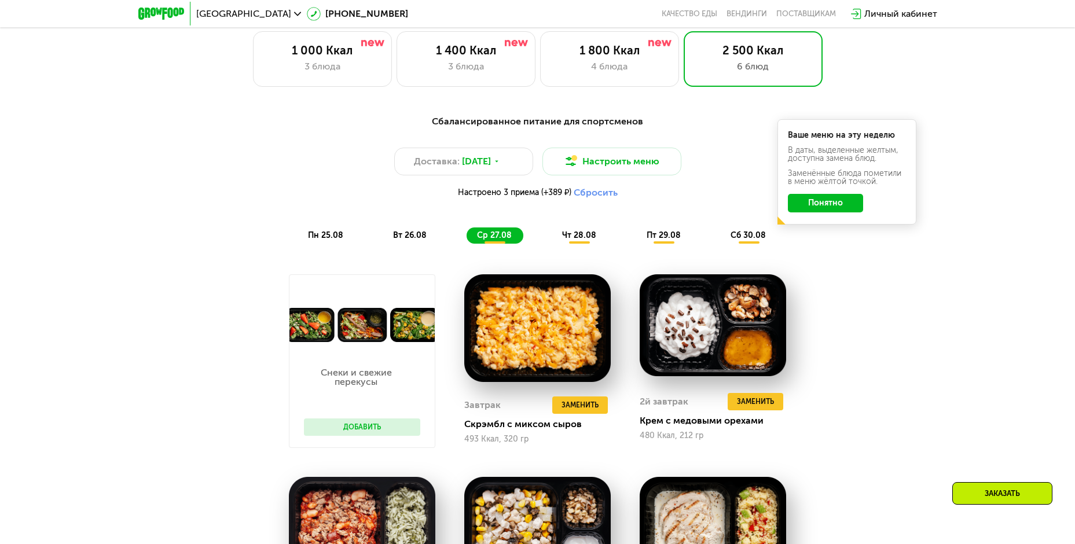
click at [578, 237] on span "чт 28.08" at bounding box center [579, 235] width 34 height 10
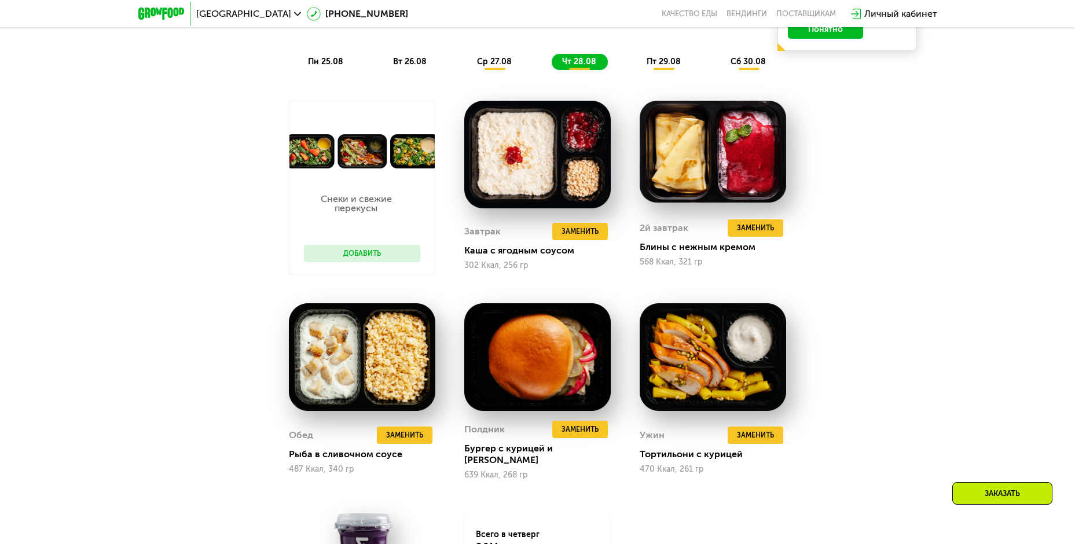
scroll to position [588, 0]
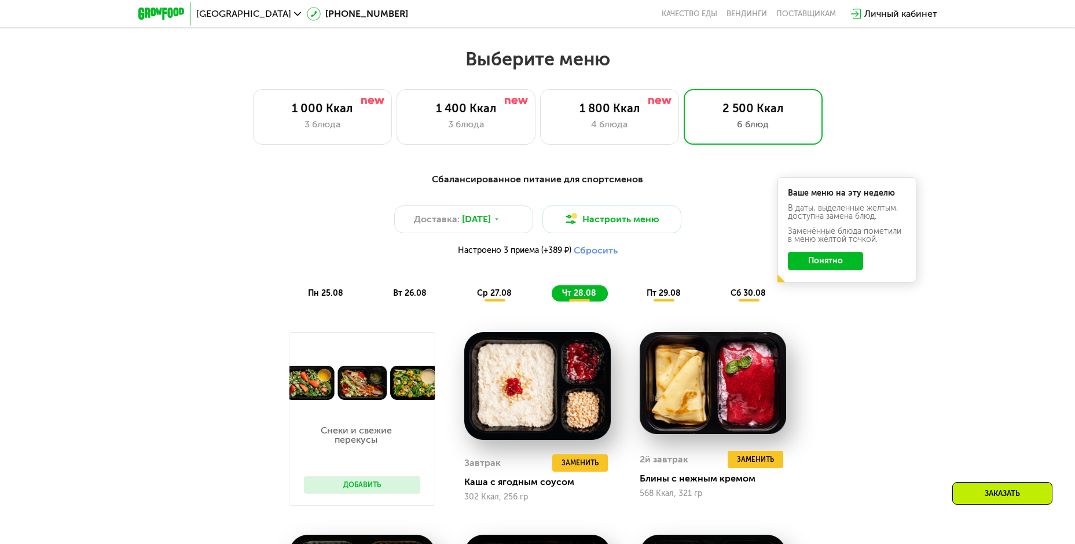
click at [720, 290] on div "пт 29.08" at bounding box center [748, 293] width 57 height 16
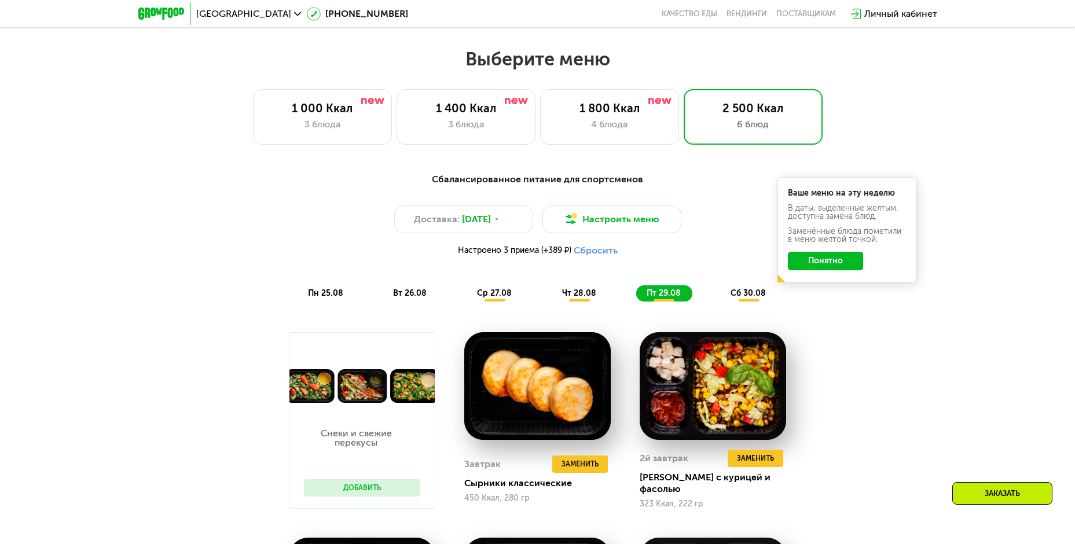
click at [596, 256] on button "Сбросить" at bounding box center [596, 251] width 44 height 12
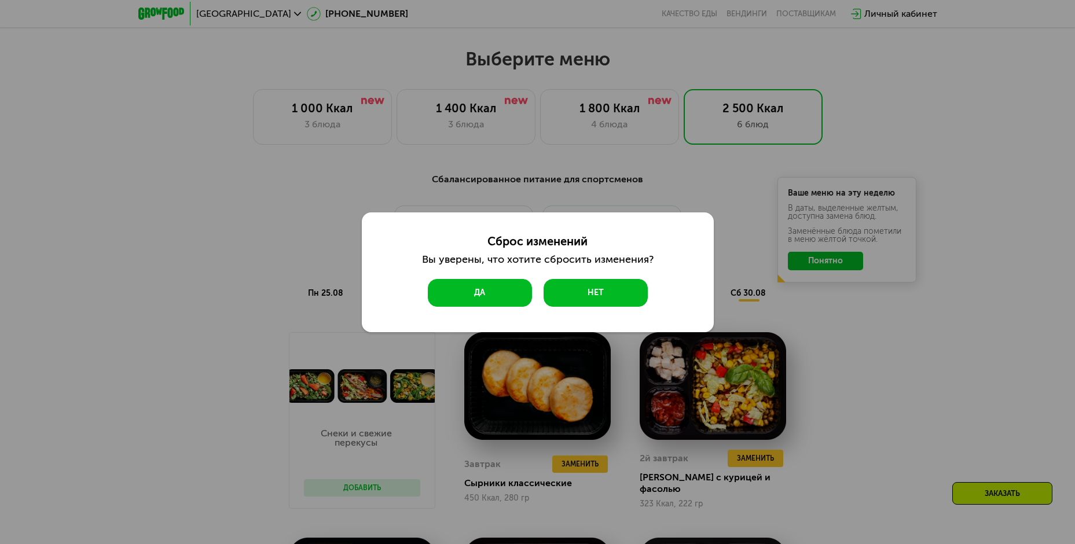
click at [494, 290] on button "Да" at bounding box center [480, 293] width 104 height 28
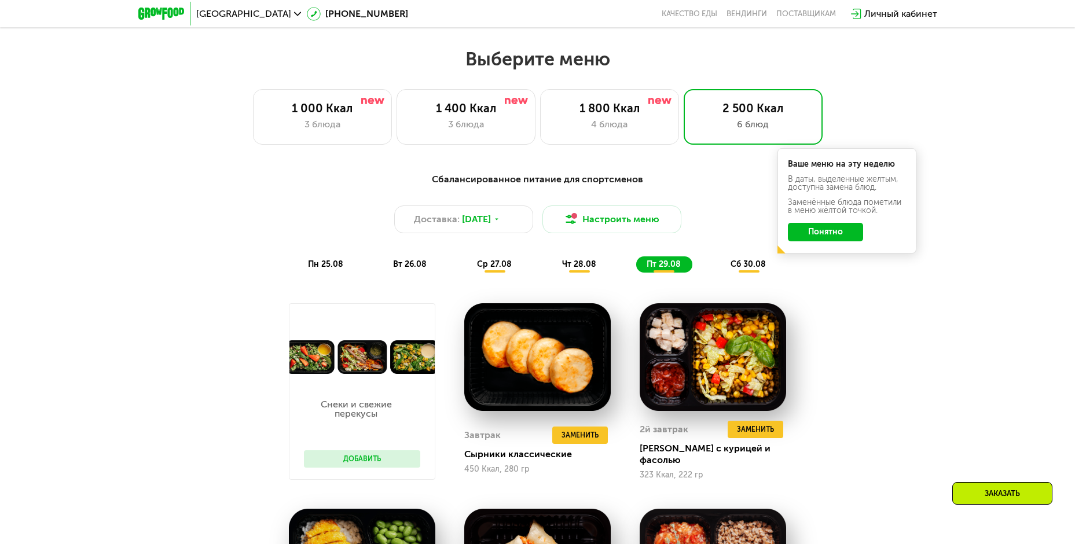
click at [752, 267] on span "сб 30.08" at bounding box center [748, 264] width 35 height 10
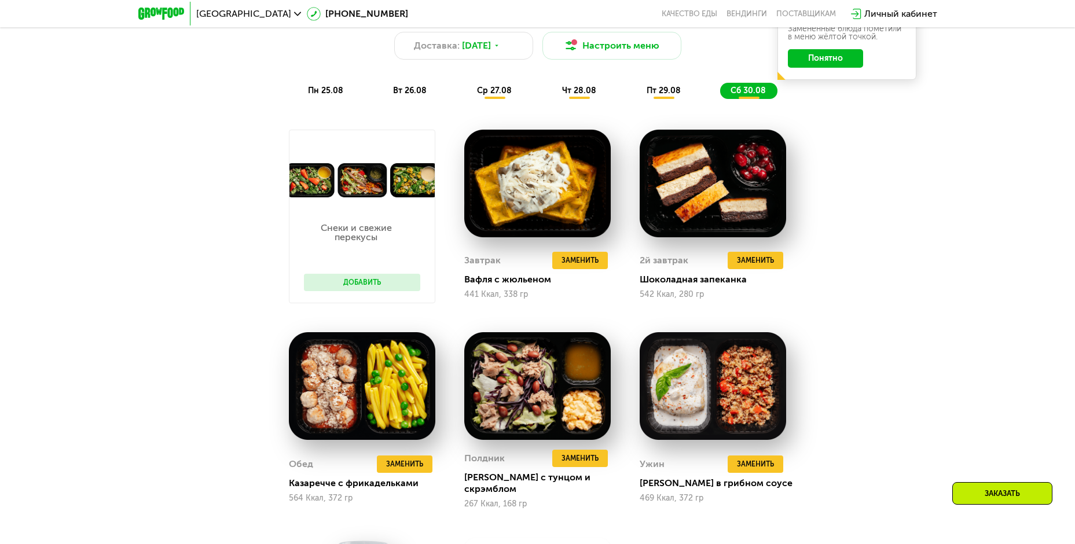
scroll to position [472, 0]
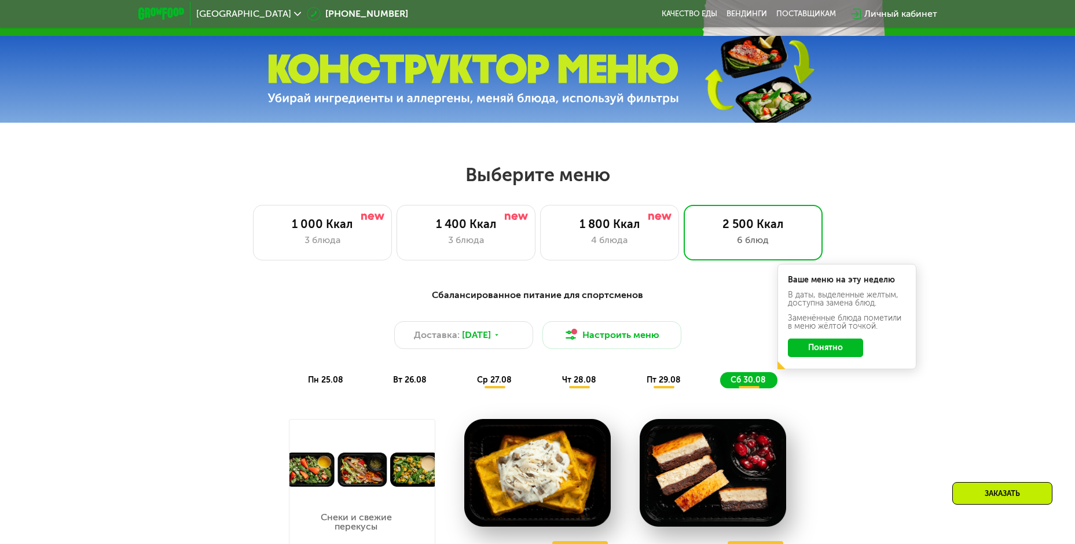
drag, startPoint x: 651, startPoint y: 222, endPoint x: 295, endPoint y: 361, distance: 382.8
click at [651, 220] on img at bounding box center [660, 217] width 23 height 6
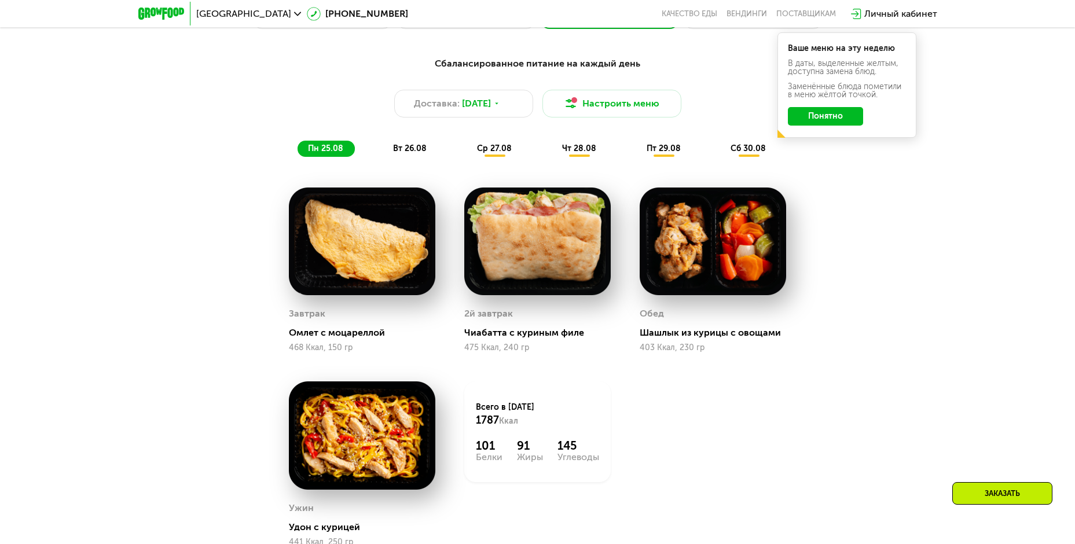
scroll to position [530, 0]
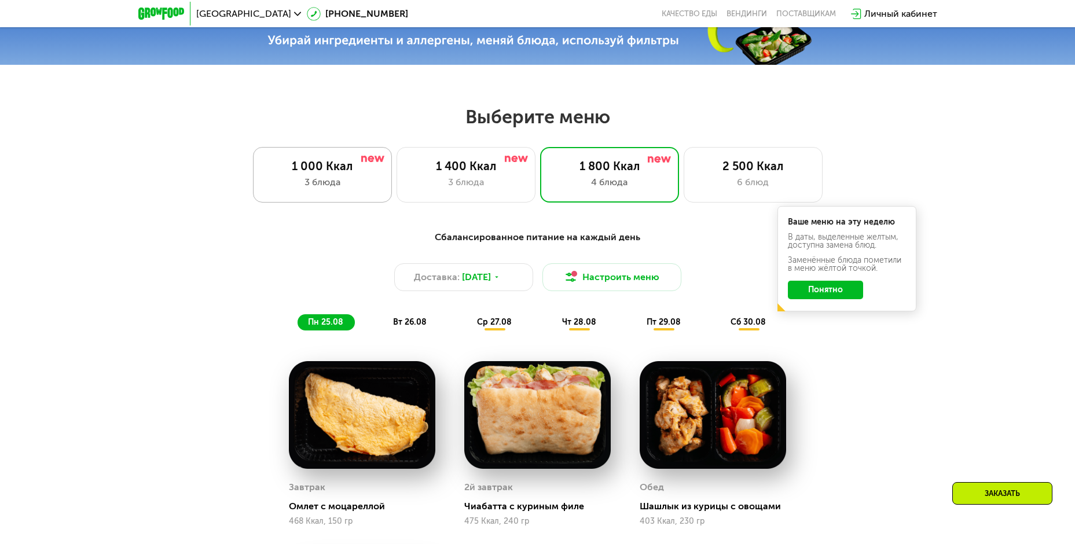
click at [333, 185] on div "3 блюда" at bounding box center [322, 182] width 115 height 14
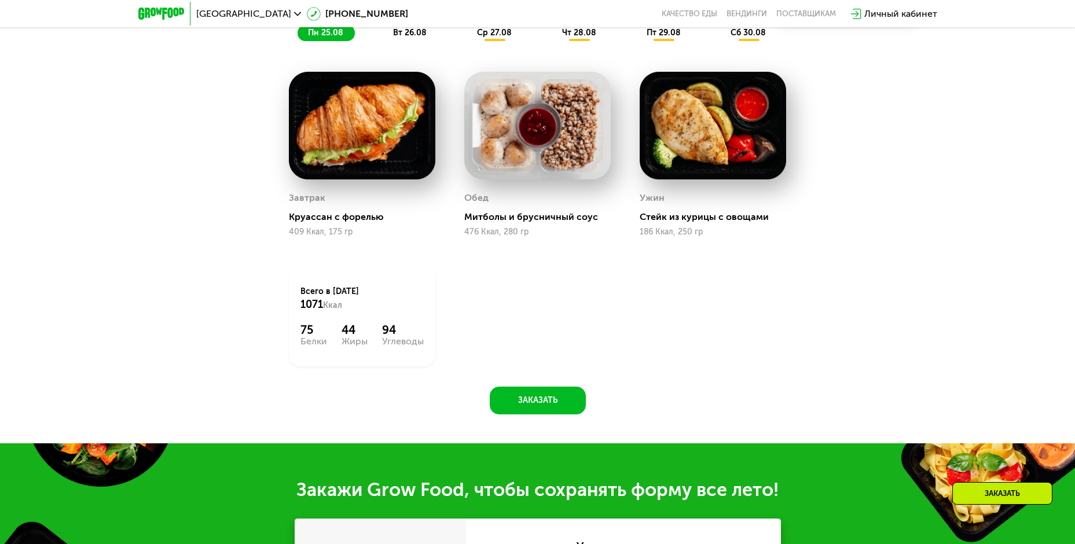
scroll to position [1051, 0]
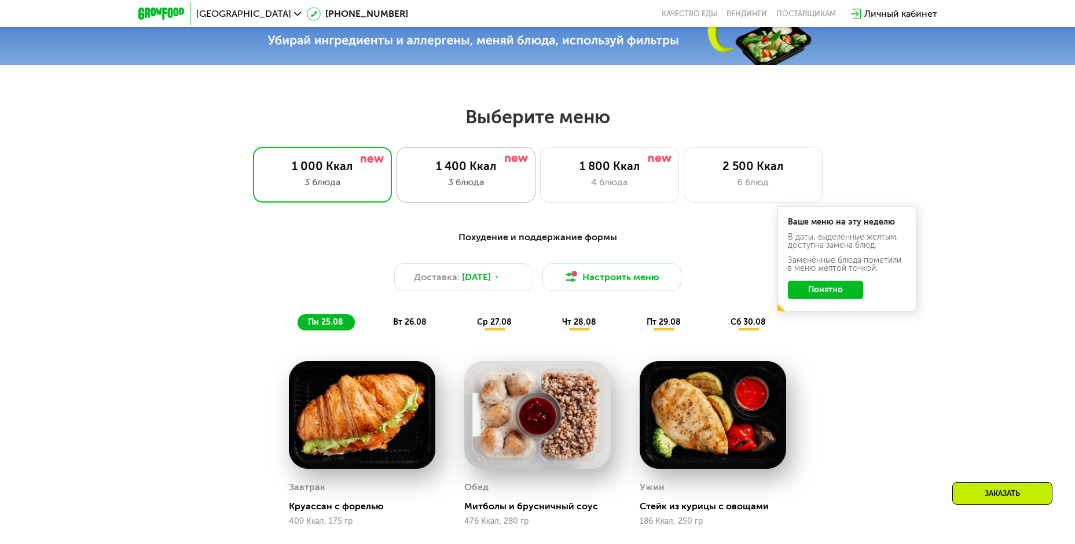
click at [459, 180] on div "3 блюда" at bounding box center [466, 182] width 115 height 14
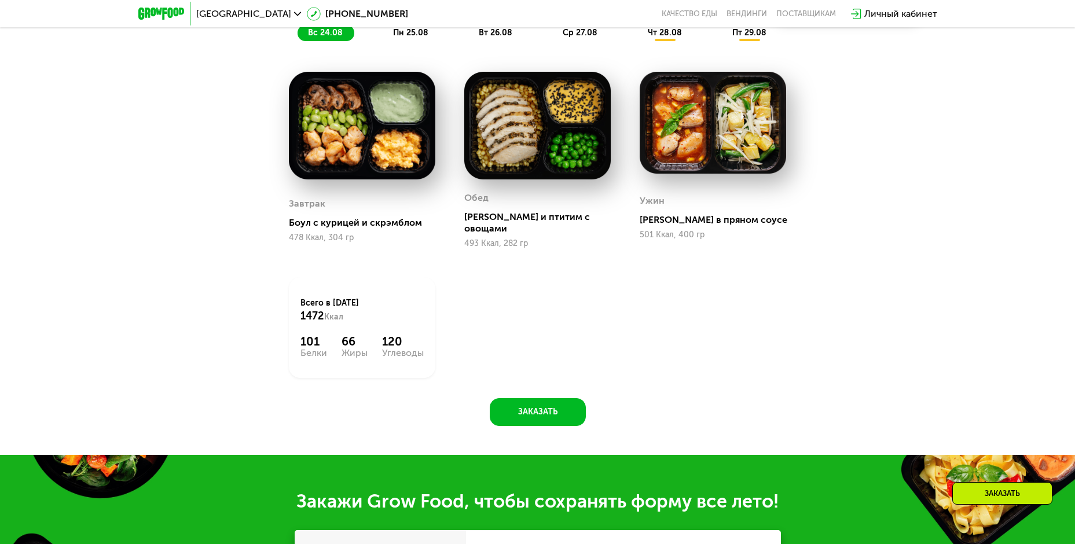
scroll to position [588, 0]
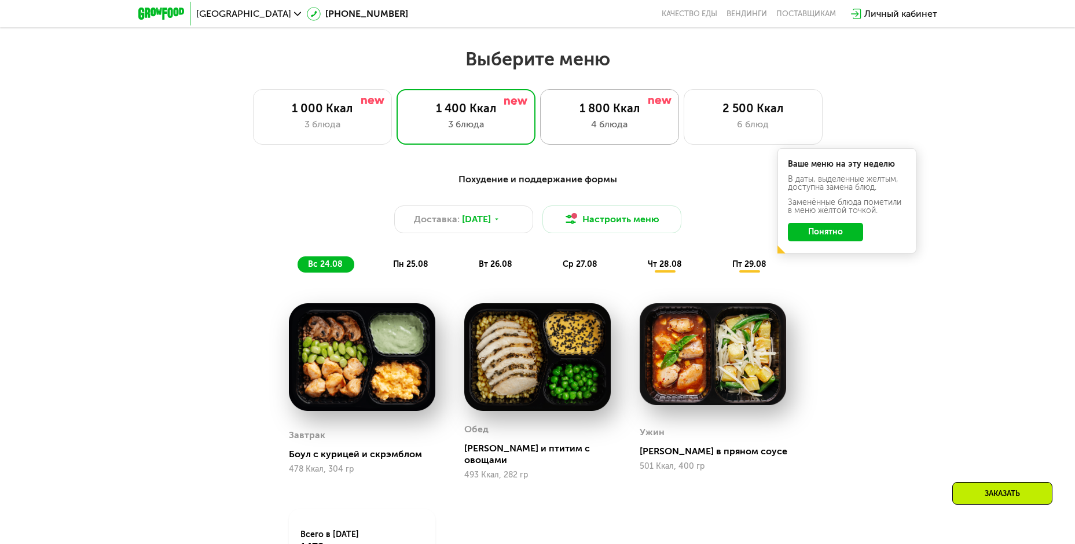
click at [598, 123] on div "4 блюда" at bounding box center [609, 125] width 115 height 14
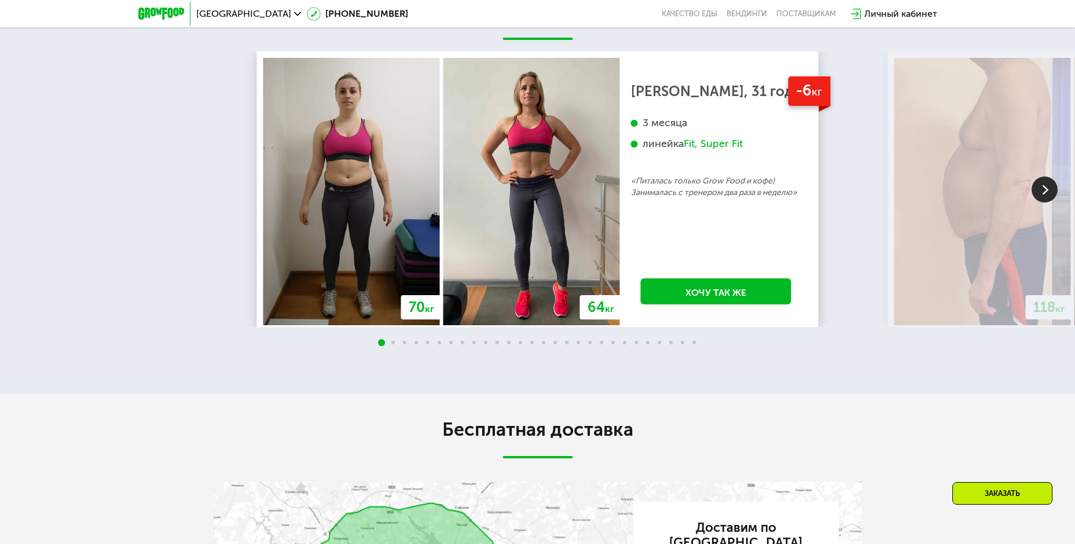
scroll to position [2035, 0]
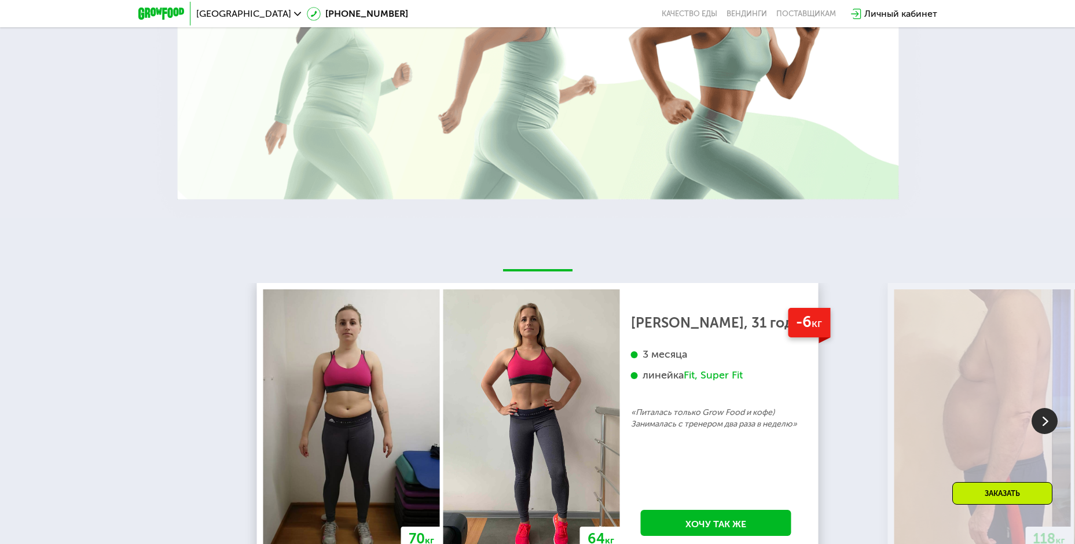
click at [1050, 426] on img at bounding box center [1045, 421] width 26 height 26
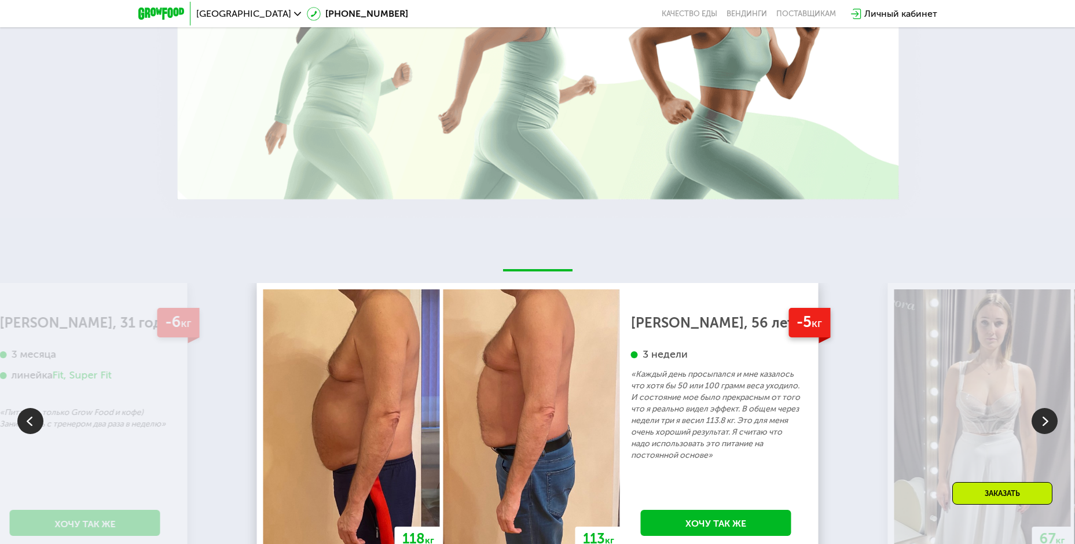
scroll to position [2209, 0]
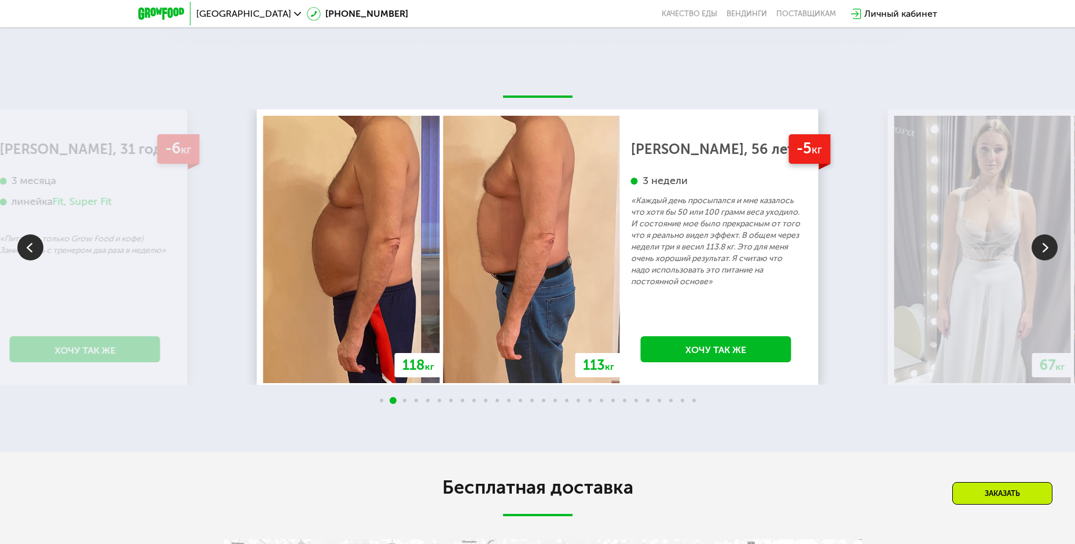
click at [1039, 252] on img at bounding box center [1045, 248] width 26 height 26
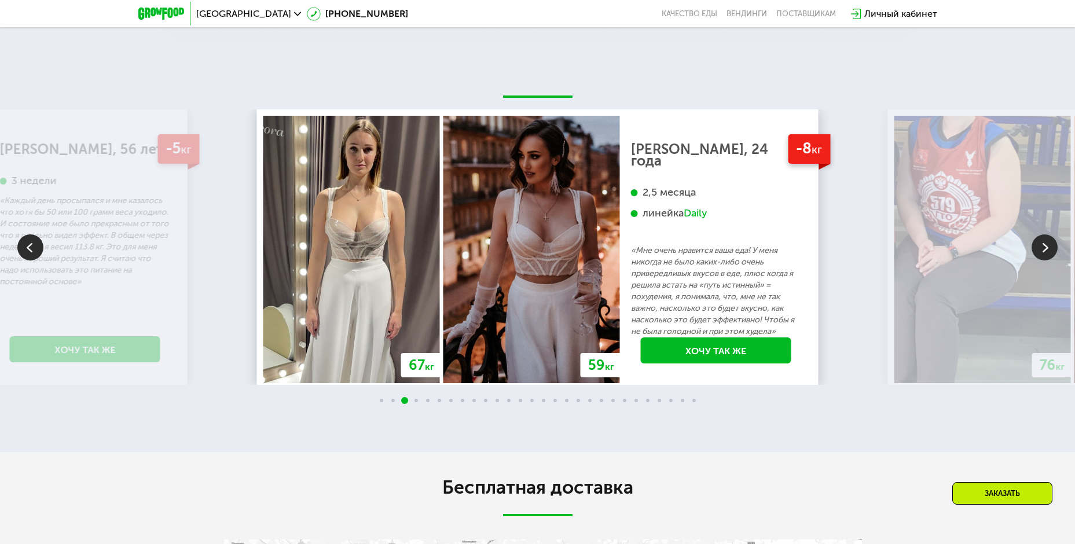
click at [1045, 250] on img at bounding box center [1045, 248] width 26 height 26
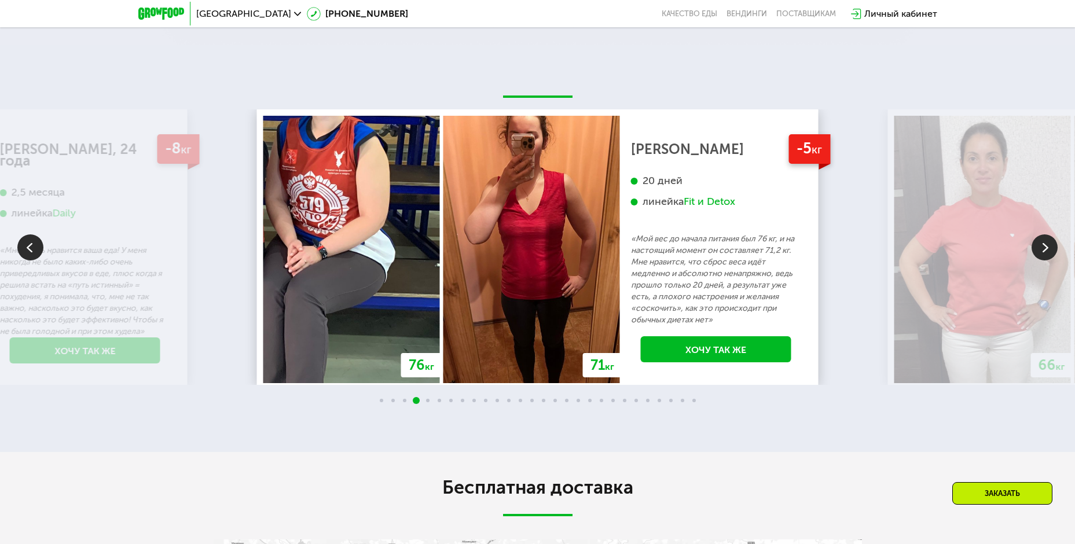
click at [1045, 250] on img at bounding box center [1045, 248] width 26 height 26
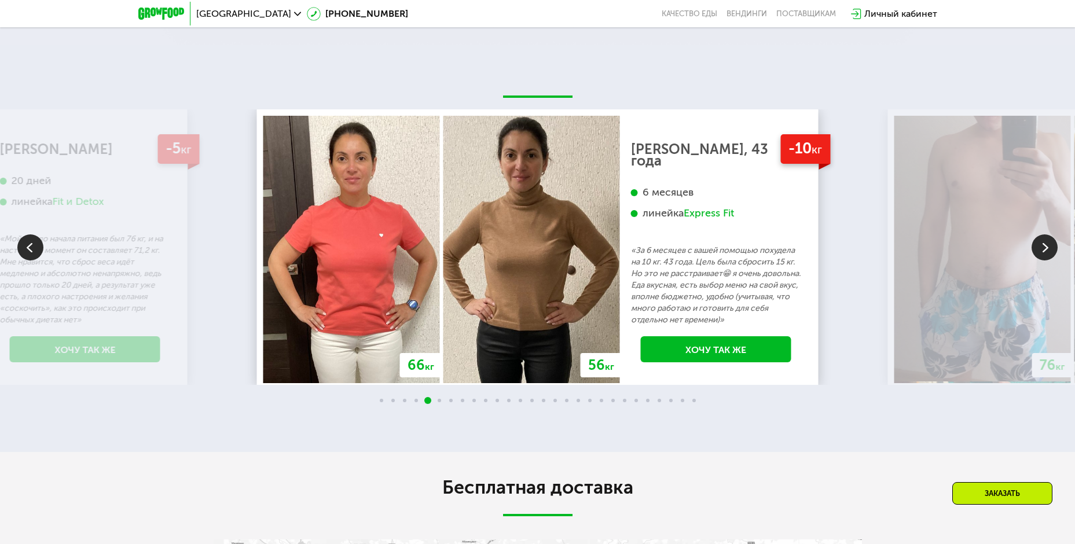
click at [1045, 250] on img at bounding box center [1045, 248] width 26 height 26
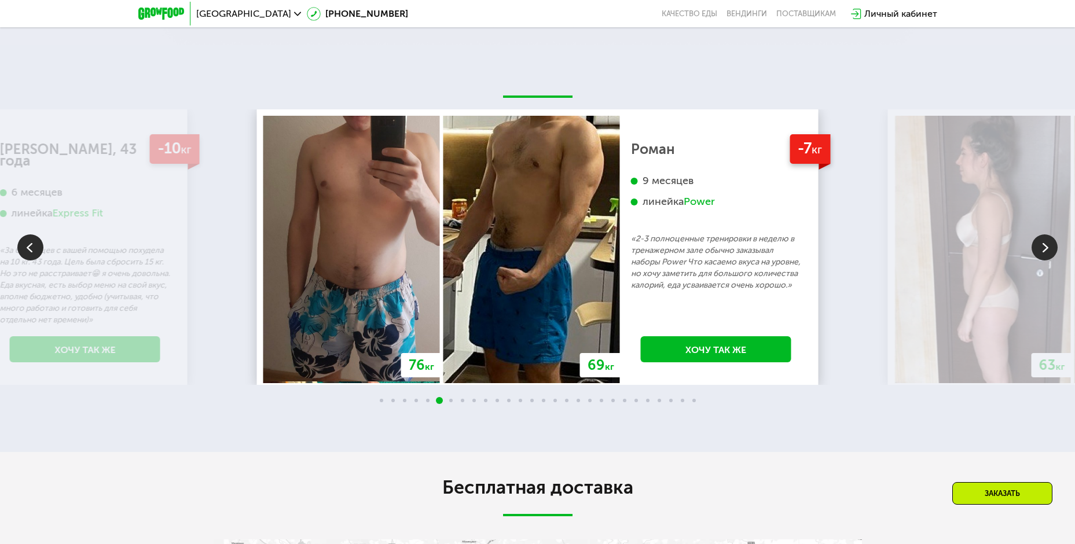
click at [1045, 250] on img at bounding box center [1045, 248] width 26 height 26
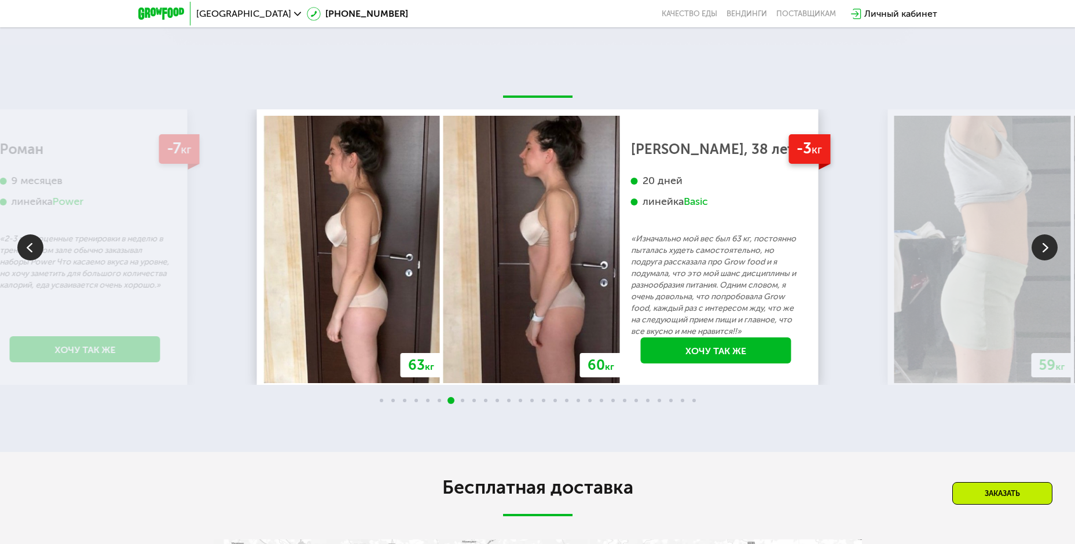
click at [1045, 250] on img at bounding box center [1045, 248] width 26 height 26
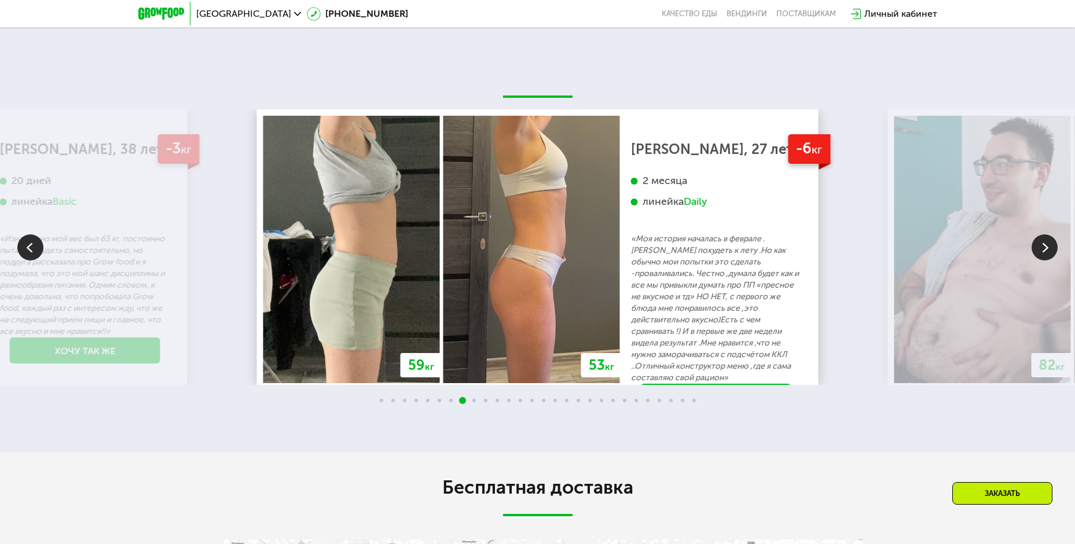
click at [1045, 250] on img at bounding box center [1045, 248] width 26 height 26
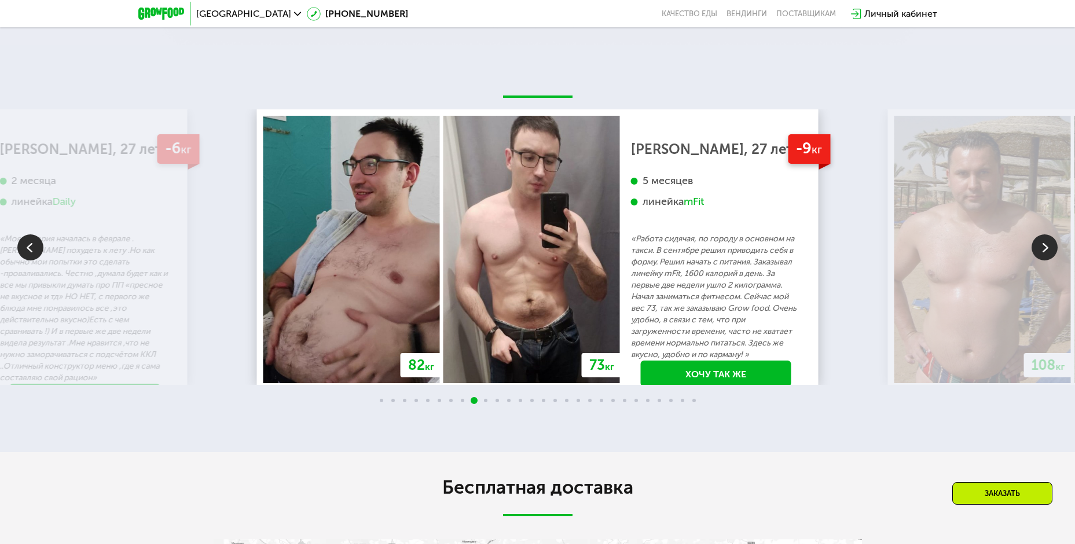
click at [1045, 250] on img at bounding box center [1045, 248] width 26 height 26
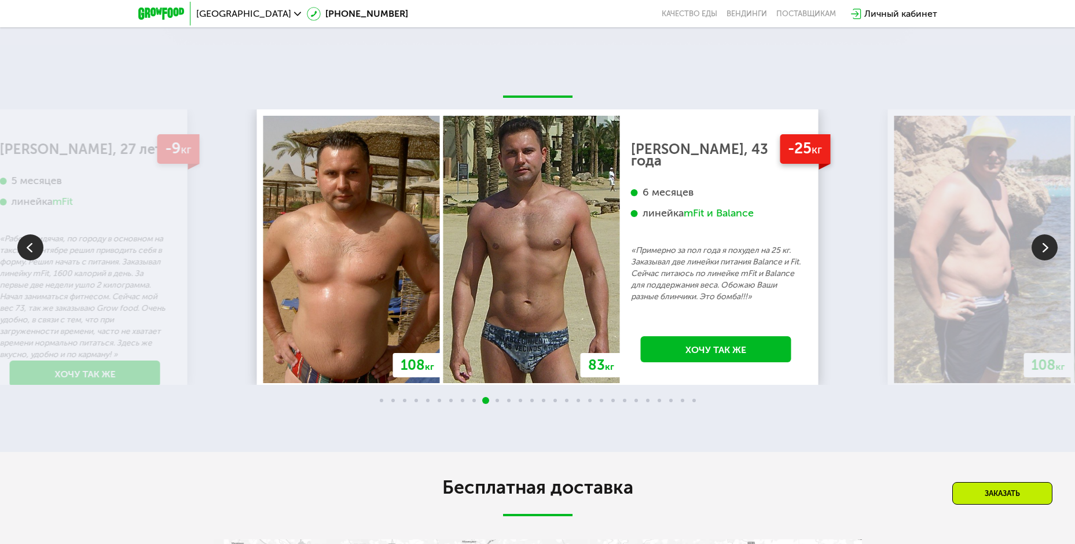
click at [1045, 250] on img at bounding box center [1045, 248] width 26 height 26
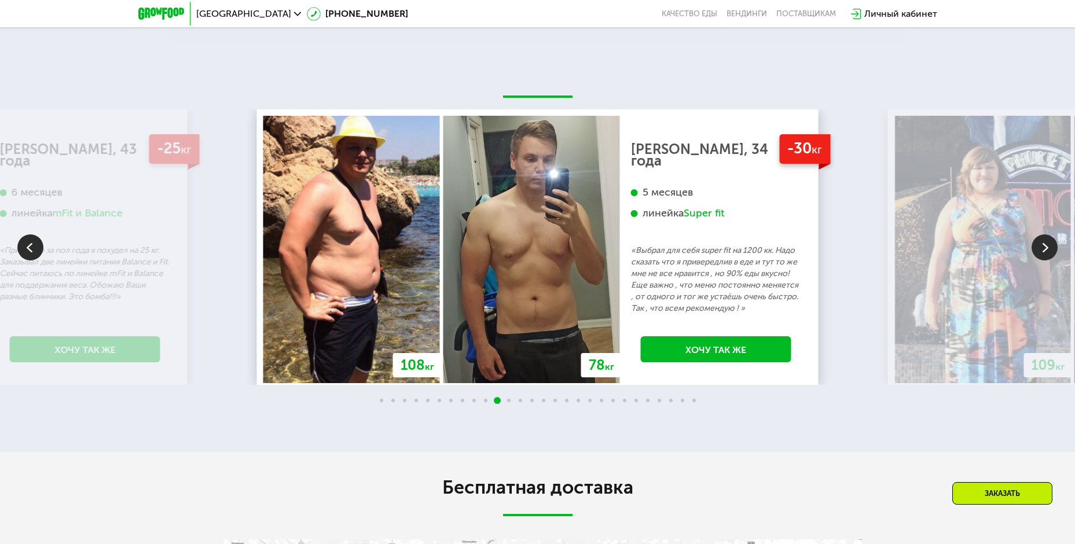
click at [1045, 250] on img at bounding box center [1045, 248] width 26 height 26
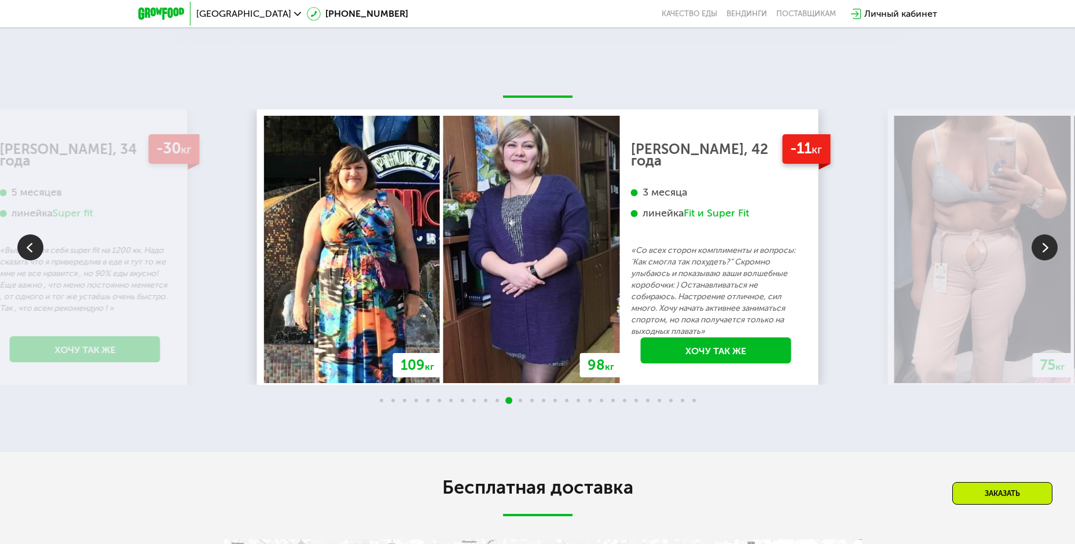
click at [1045, 250] on img at bounding box center [1045, 248] width 26 height 26
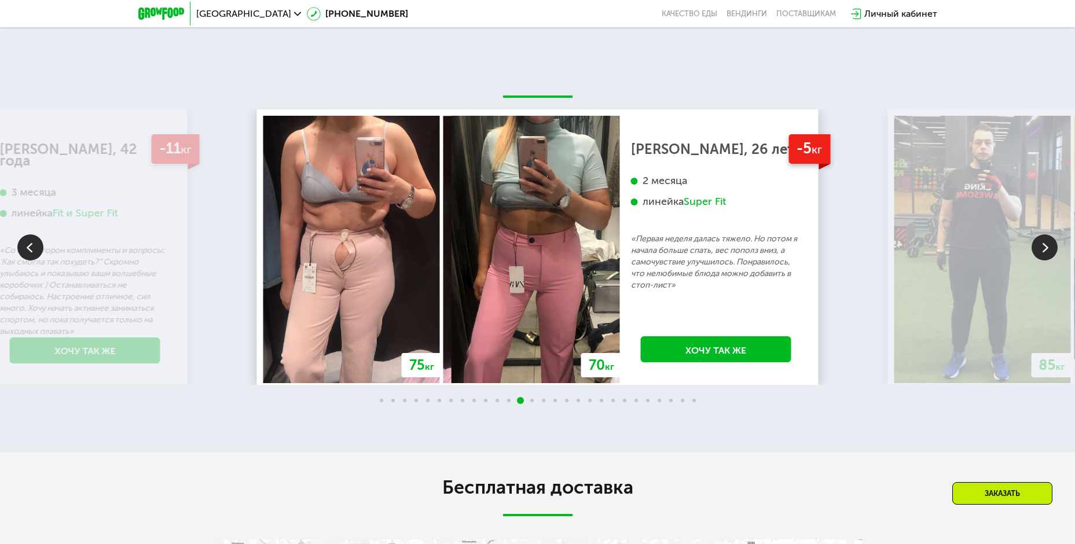
click at [1045, 250] on img at bounding box center [1045, 248] width 26 height 26
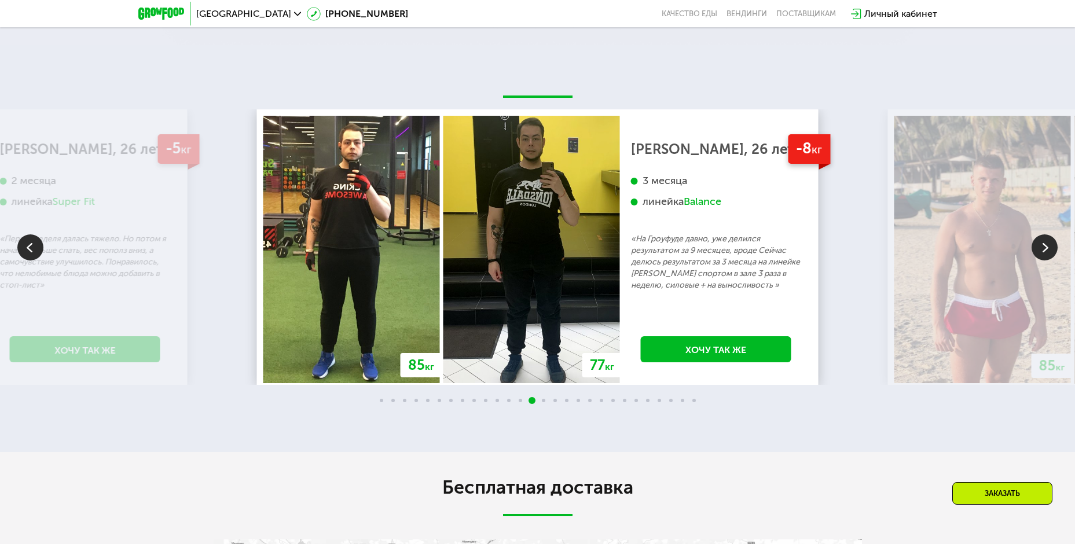
drag, startPoint x: 30, startPoint y: 247, endPoint x: 34, endPoint y: 251, distance: 6.2
click at [30, 248] on img at bounding box center [30, 248] width 26 height 26
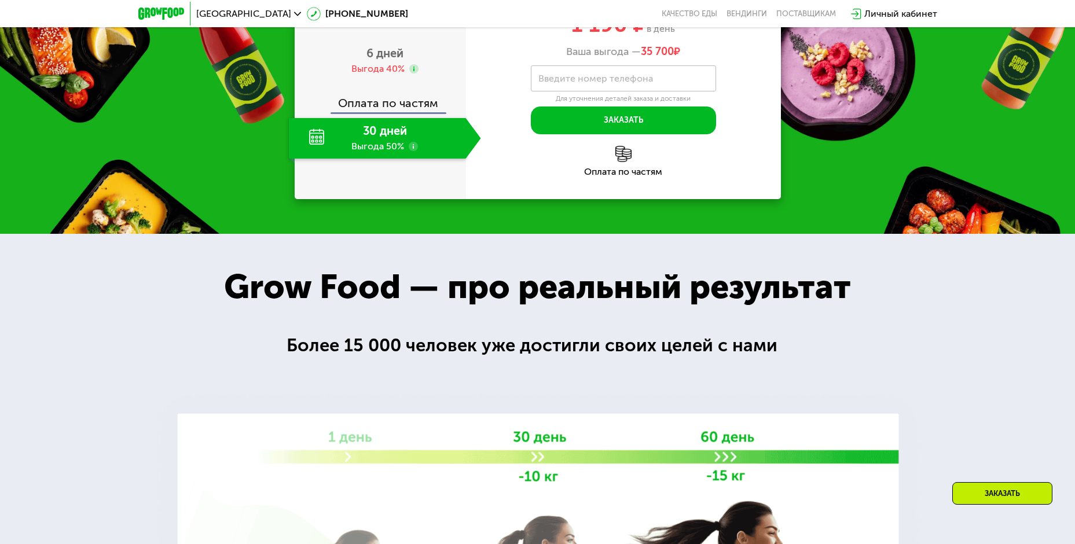
scroll to position [1175, 0]
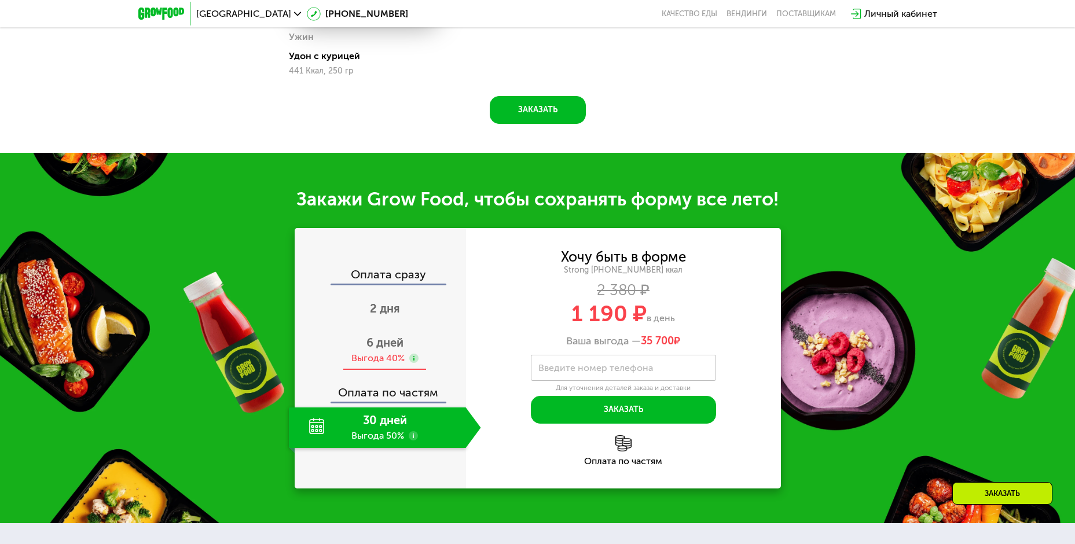
click at [387, 356] on div "Выгода 40%" at bounding box center [377, 358] width 53 height 13
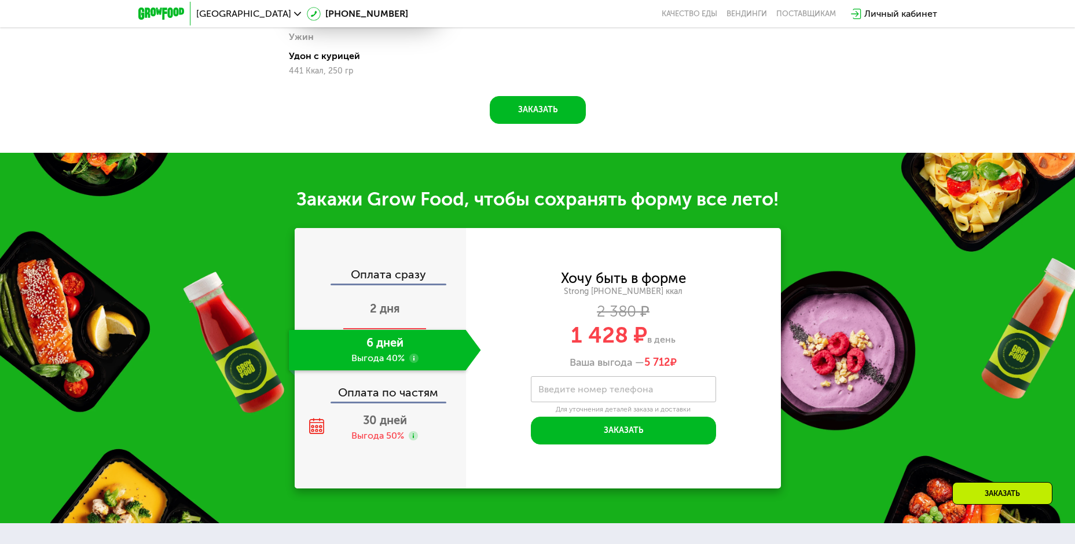
click at [402, 308] on div "2 дня" at bounding box center [385, 310] width 192 height 41
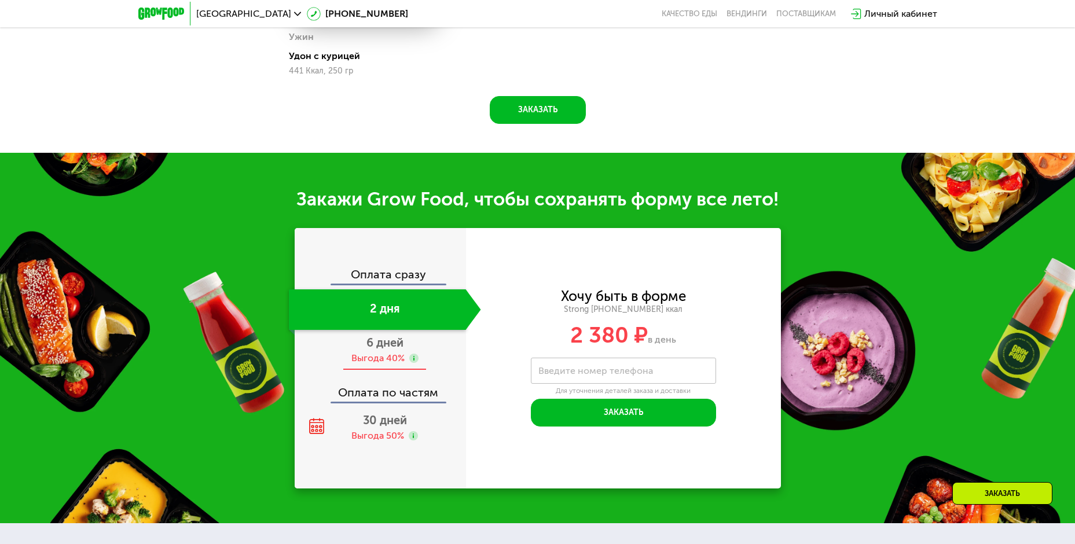
click at [388, 345] on span "6 дней" at bounding box center [385, 343] width 37 height 14
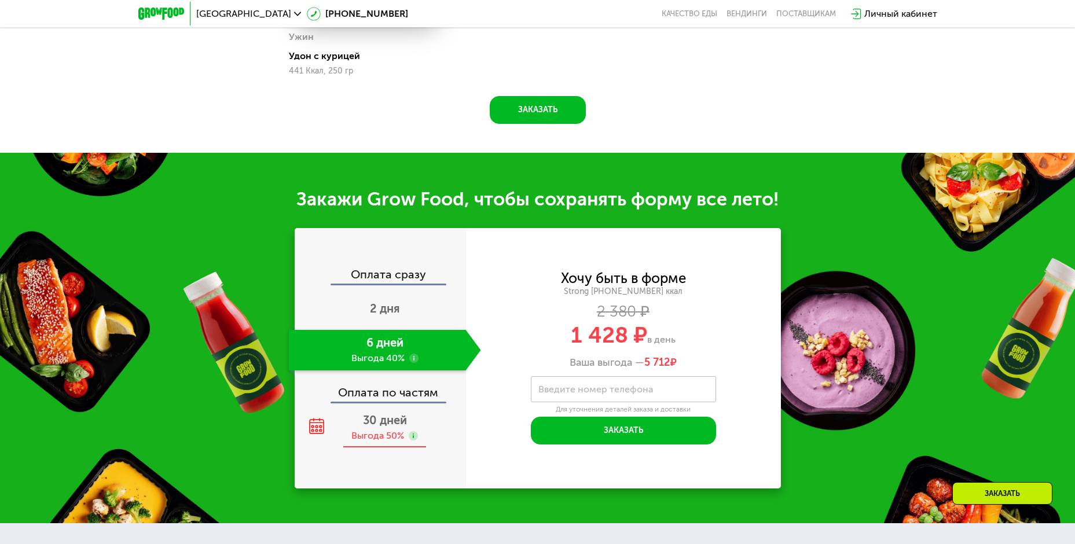
click at [385, 433] on div "30 дней Выгода 50%" at bounding box center [385, 428] width 192 height 41
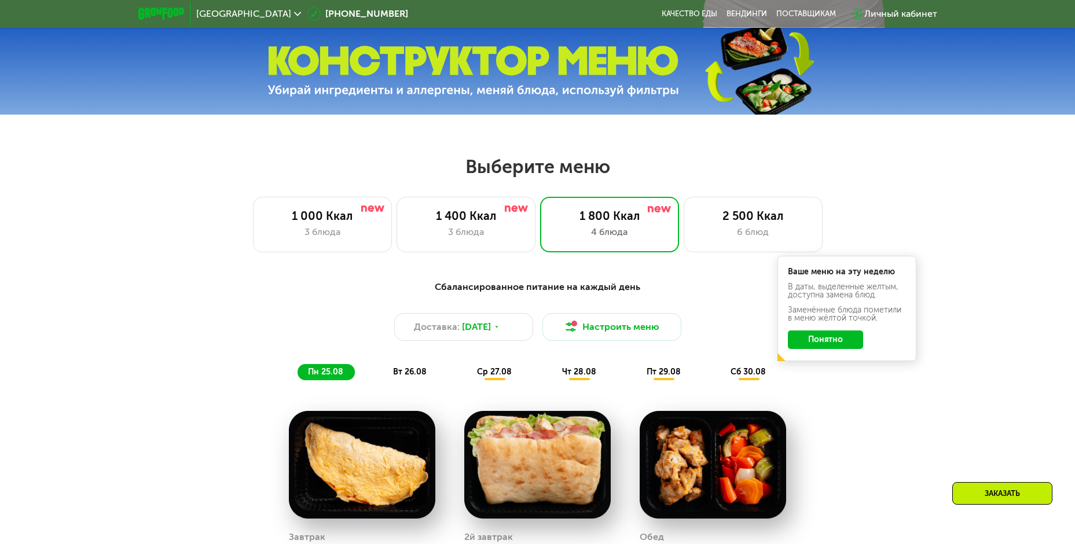
scroll to position [422, 0]
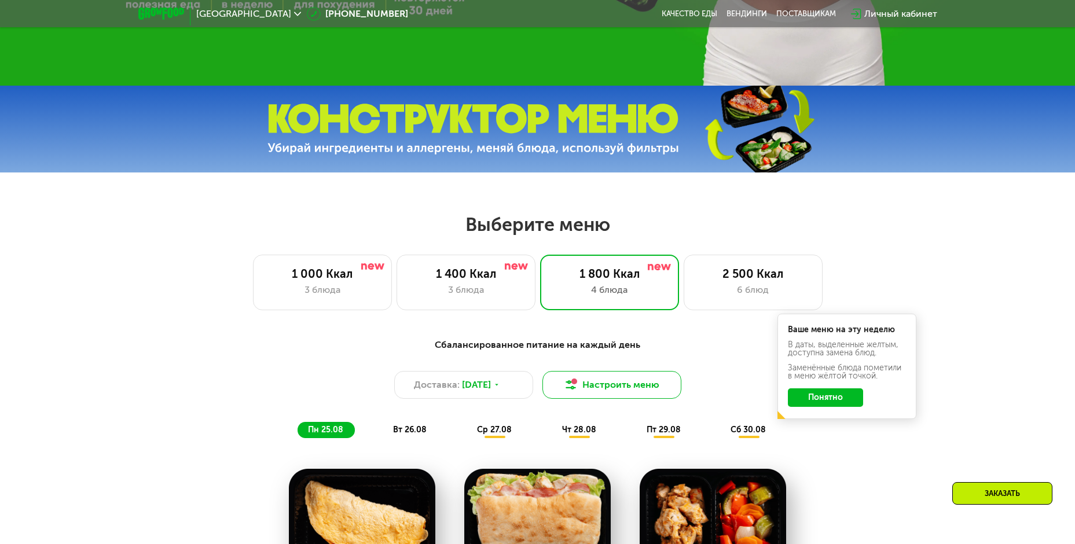
click at [580, 387] on button "Настроить меню" at bounding box center [612, 385] width 139 height 28
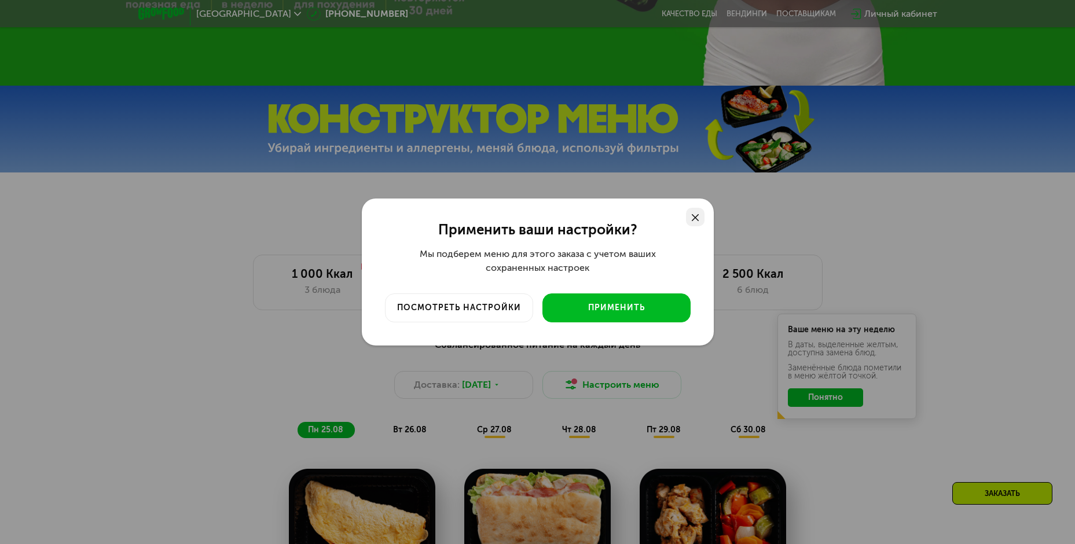
click at [698, 215] on use at bounding box center [695, 217] width 7 height 7
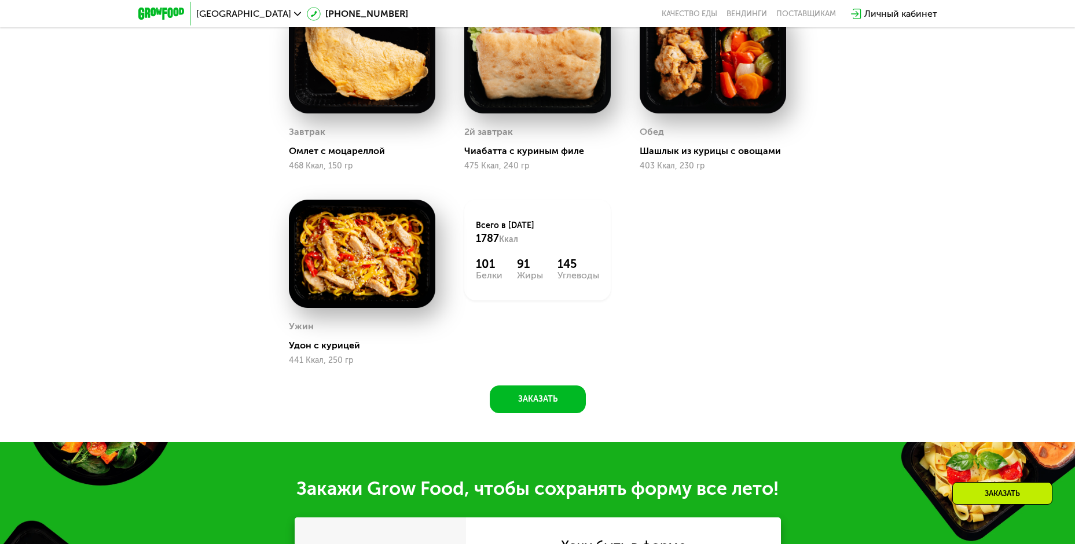
scroll to position [712, 0]
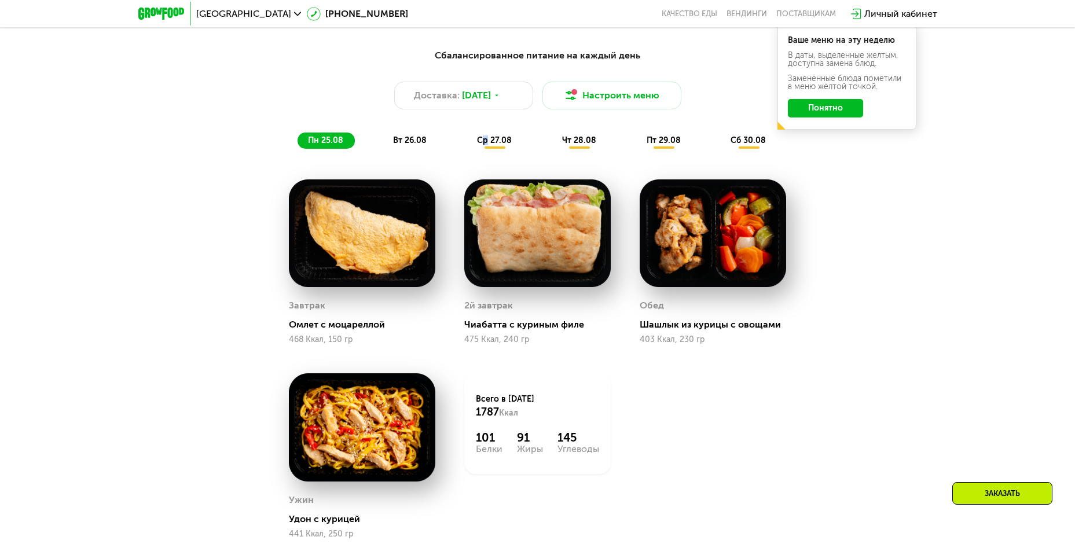
click at [486, 134] on div "Сбалансированное питание на каждый день Доставка: [DATE] Настроить меню пн 25.0…" at bounding box center [538, 99] width 686 height 100
click at [488, 140] on span "ср 27.08" at bounding box center [494, 140] width 35 height 10
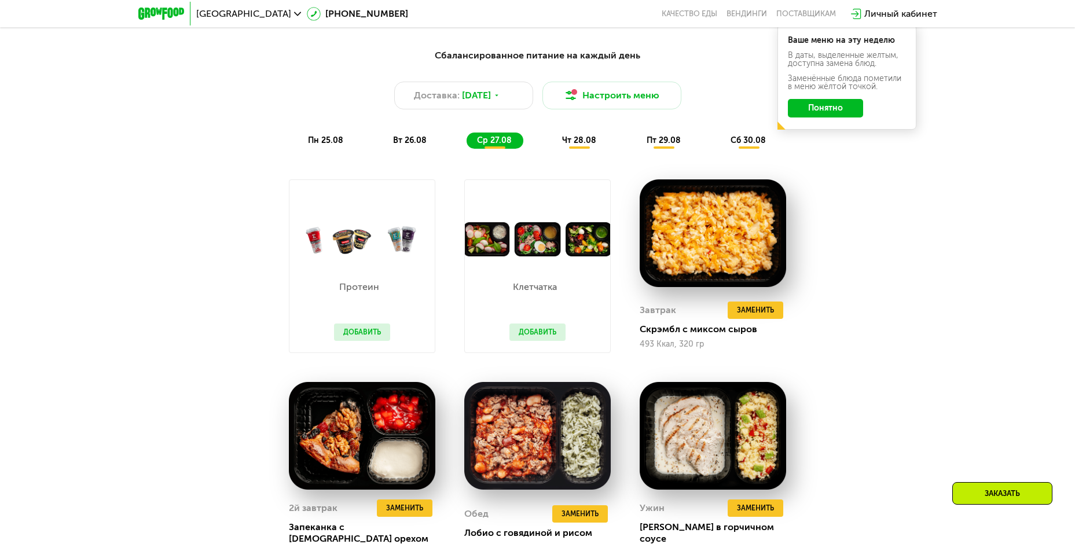
drag, startPoint x: 338, startPoint y: 124, endPoint x: 334, endPoint y: 134, distance: 11.2
click at [338, 124] on div "Сбалансированное питание на каждый день Доставка: [DATE] Настроить меню пн 25.0…" at bounding box center [538, 99] width 686 height 100
click at [329, 142] on span "пн 25.08" at bounding box center [325, 140] width 35 height 10
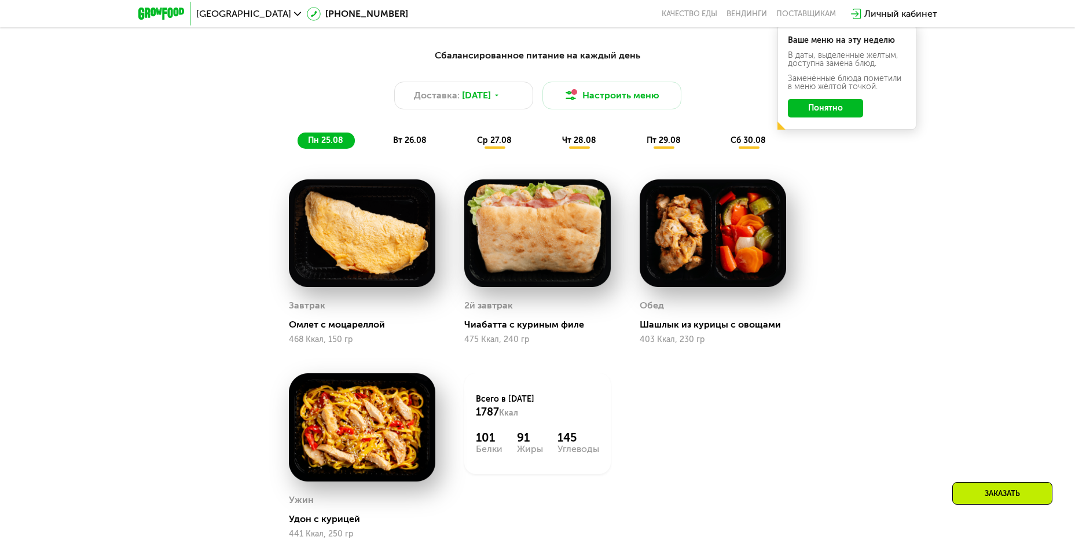
click at [552, 137] on div "ср 27.08" at bounding box center [580, 141] width 56 height 16
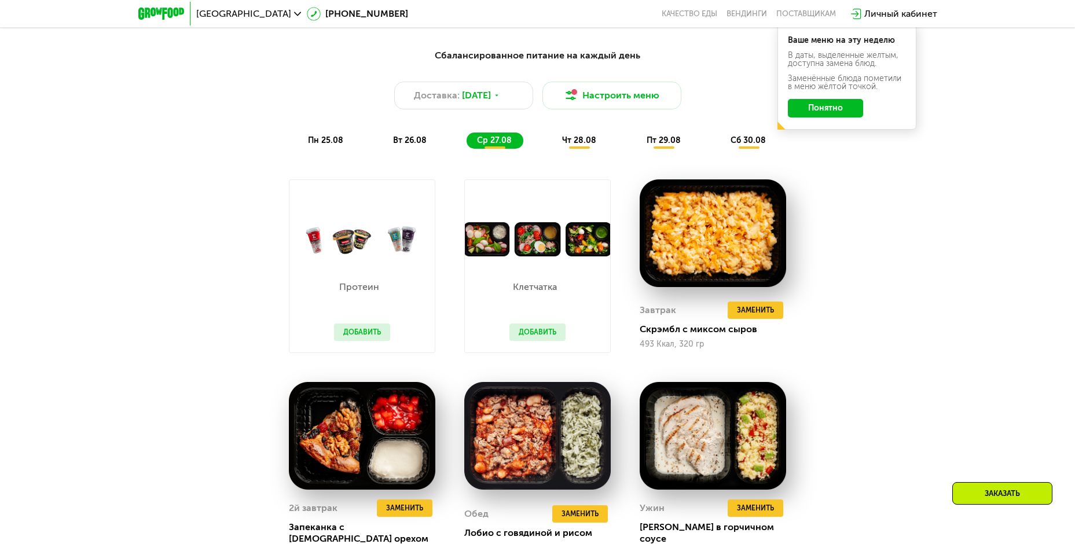
scroll to position [943, 0]
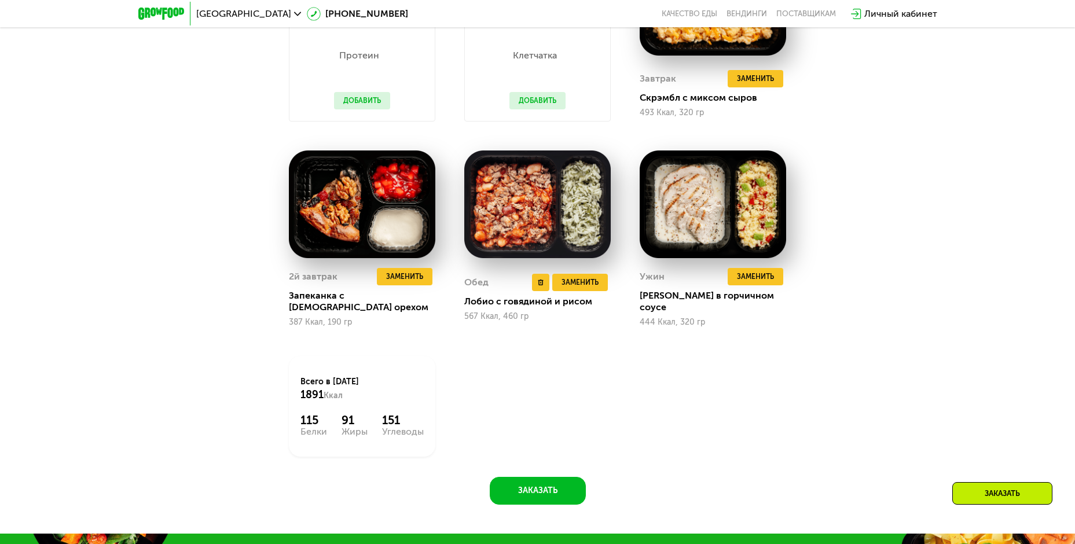
click at [585, 283] on span "Заменить" at bounding box center [580, 283] width 37 height 12
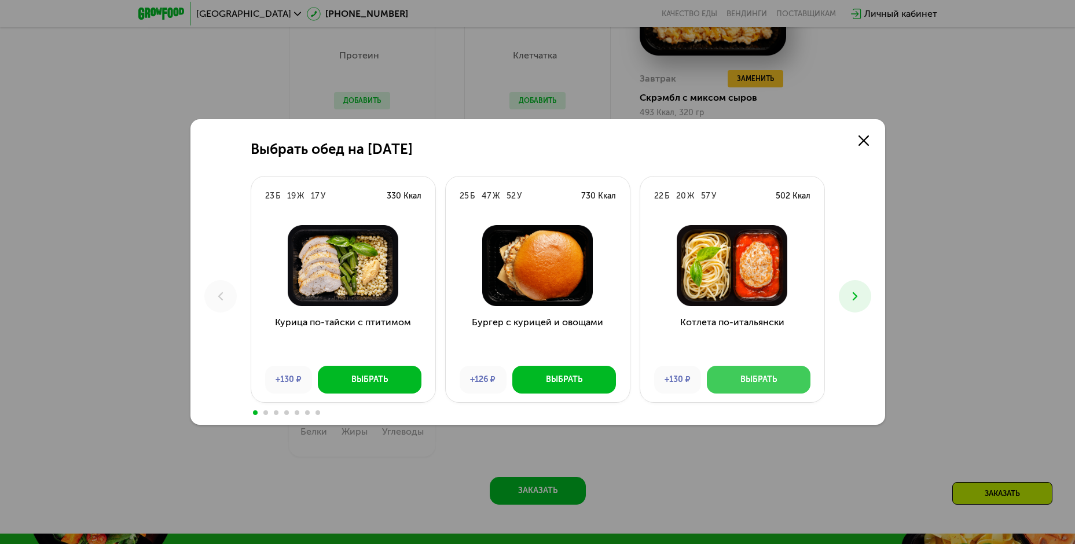
click at [748, 375] on div "Выбрать" at bounding box center [759, 380] width 36 height 12
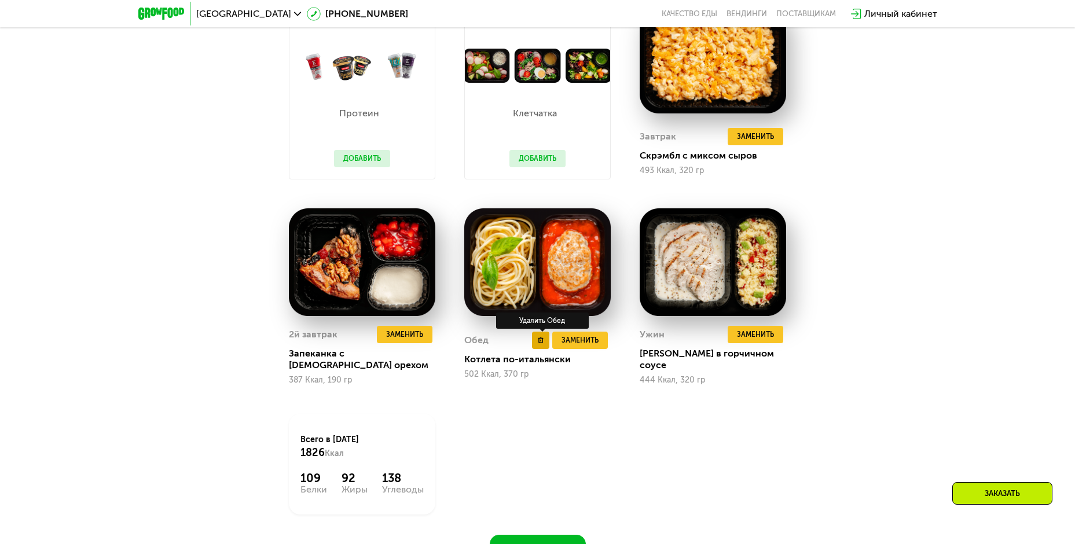
scroll to position [683, 0]
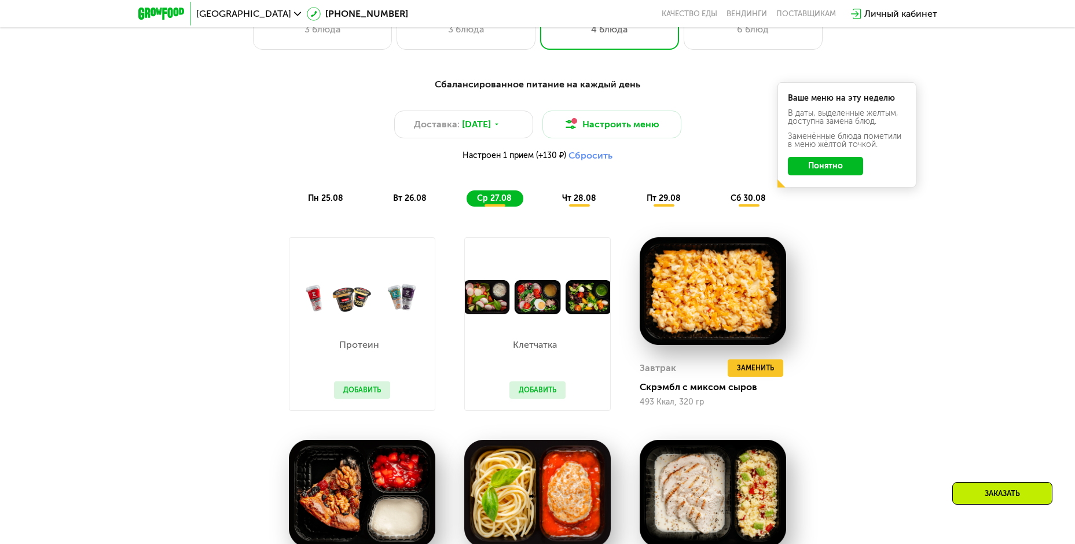
click at [581, 160] on button "Сбросить" at bounding box center [591, 156] width 44 height 12
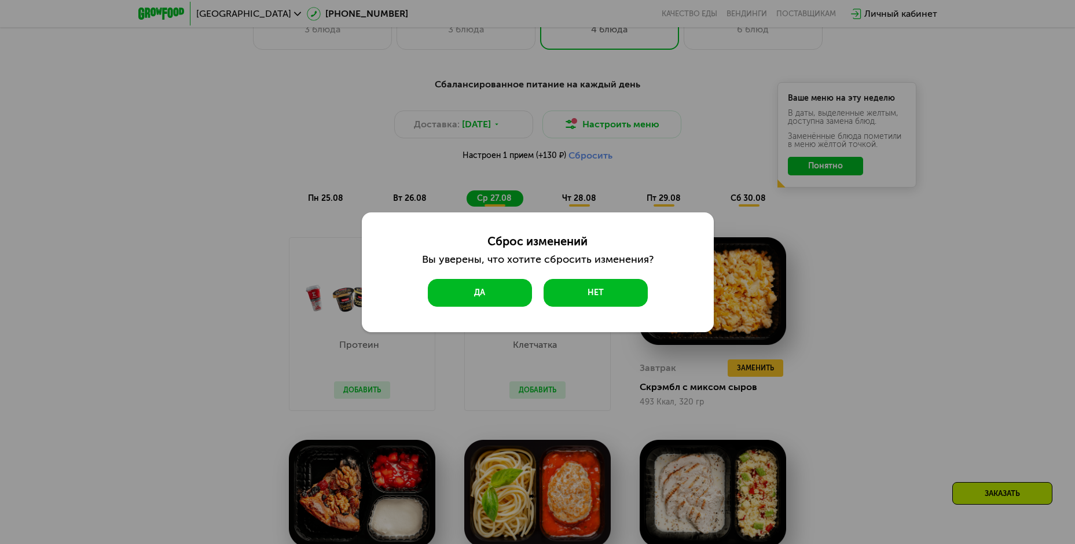
click at [479, 301] on button "Да" at bounding box center [480, 293] width 104 height 28
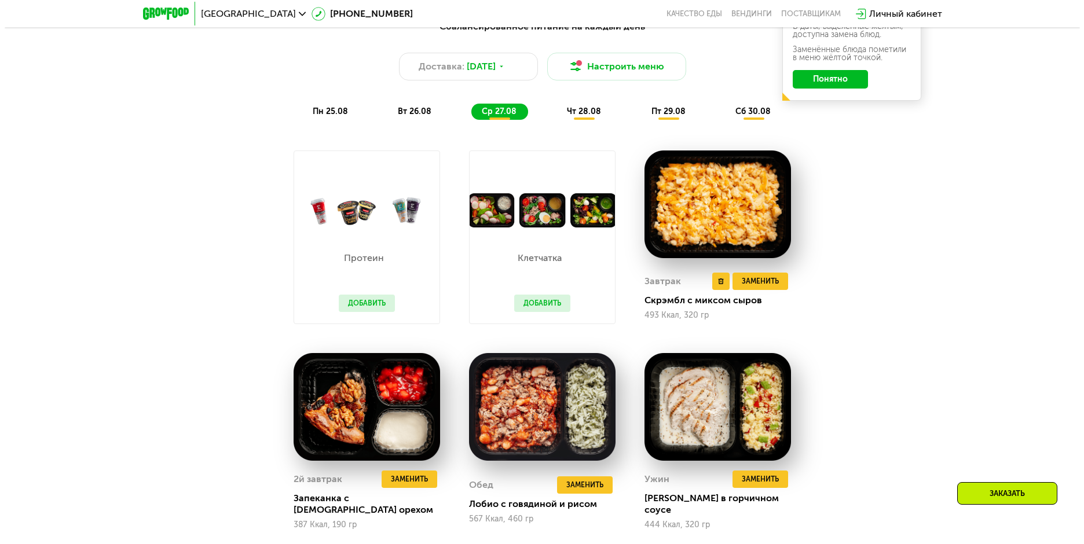
scroll to position [625, 0]
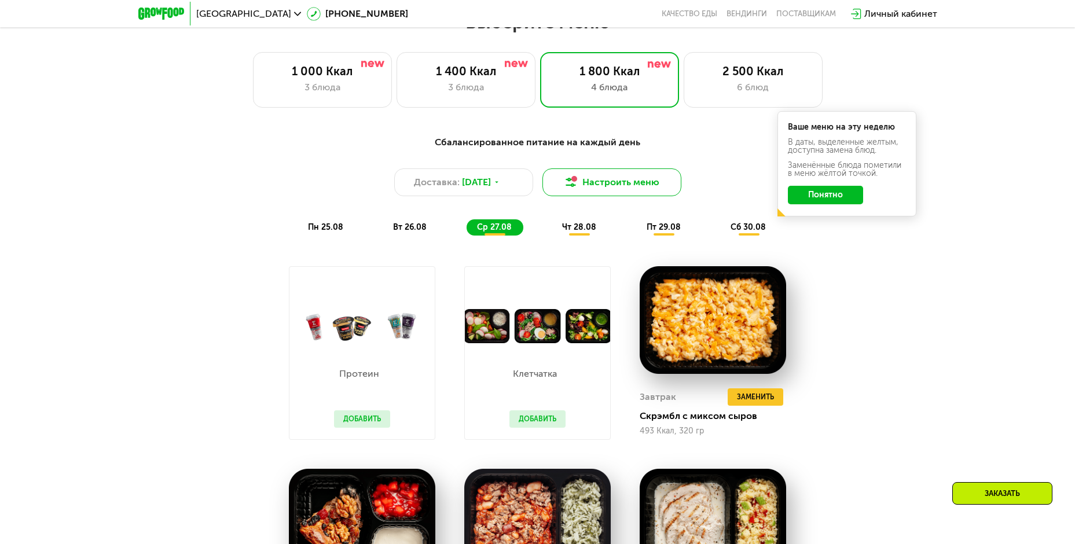
click at [625, 186] on button "Настроить меню" at bounding box center [612, 182] width 139 height 28
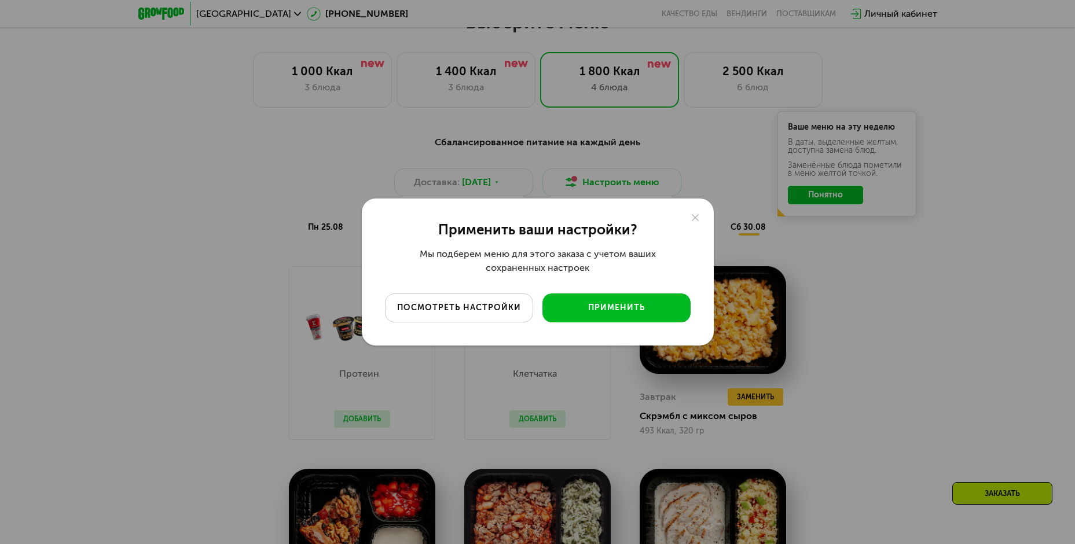
click at [488, 312] on div "посмотреть настройки" at bounding box center [459, 308] width 131 height 12
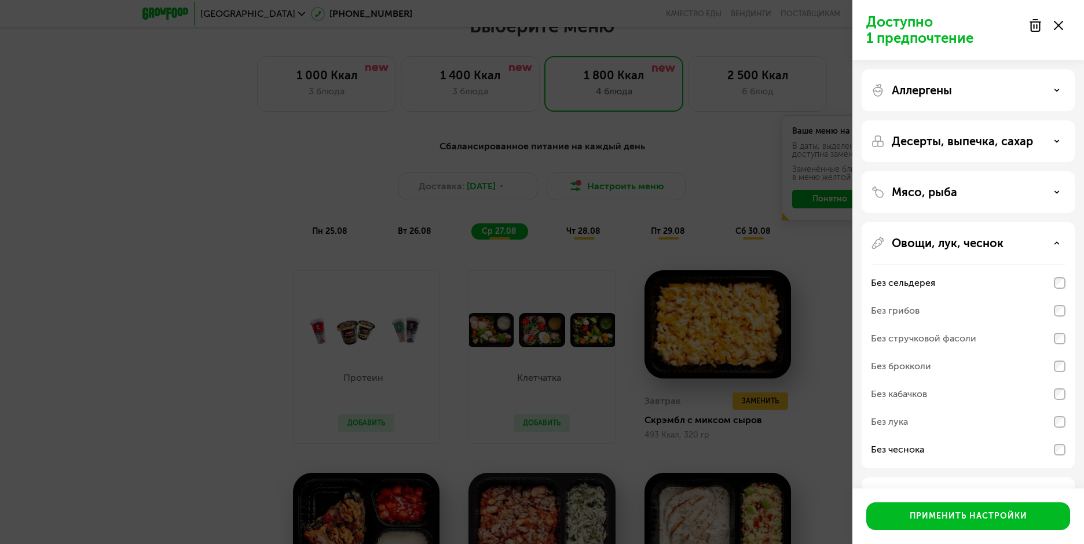
scroll to position [42, 0]
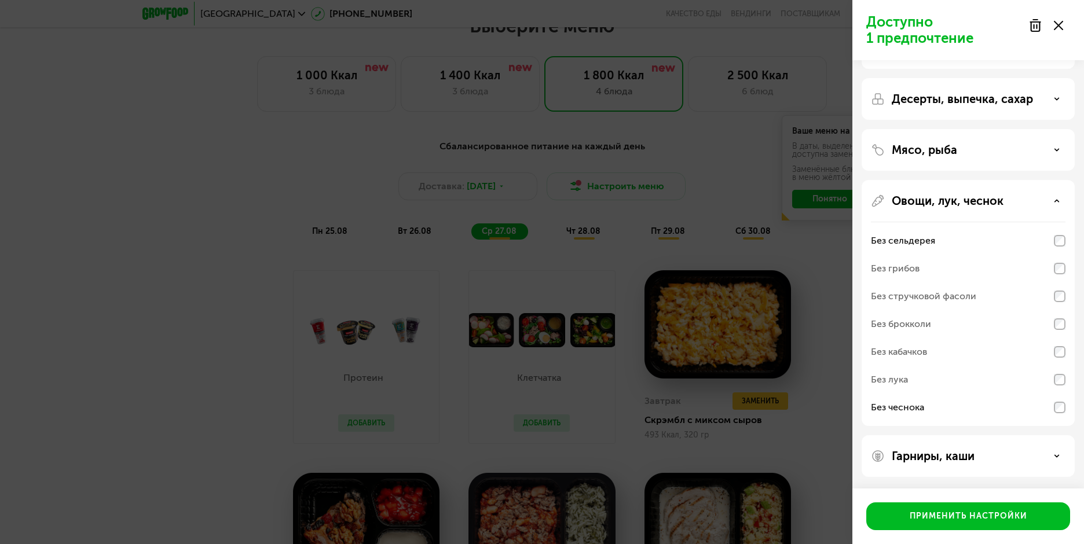
click at [976, 463] on div "Гарниры, каши" at bounding box center [968, 456] width 213 height 42
click at [937, 453] on p "Гарниры, каши" at bounding box center [933, 456] width 83 height 14
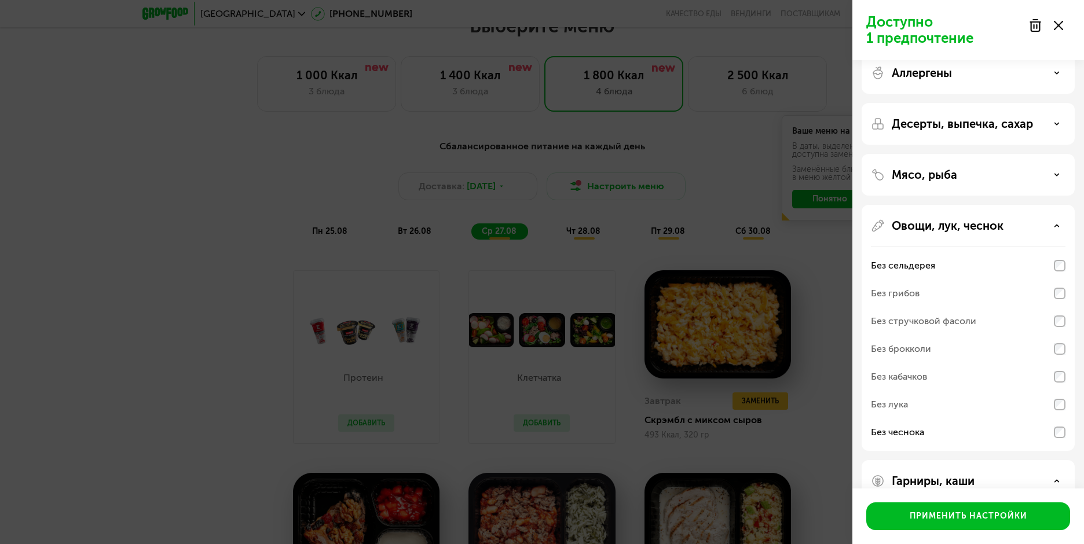
scroll to position [0, 0]
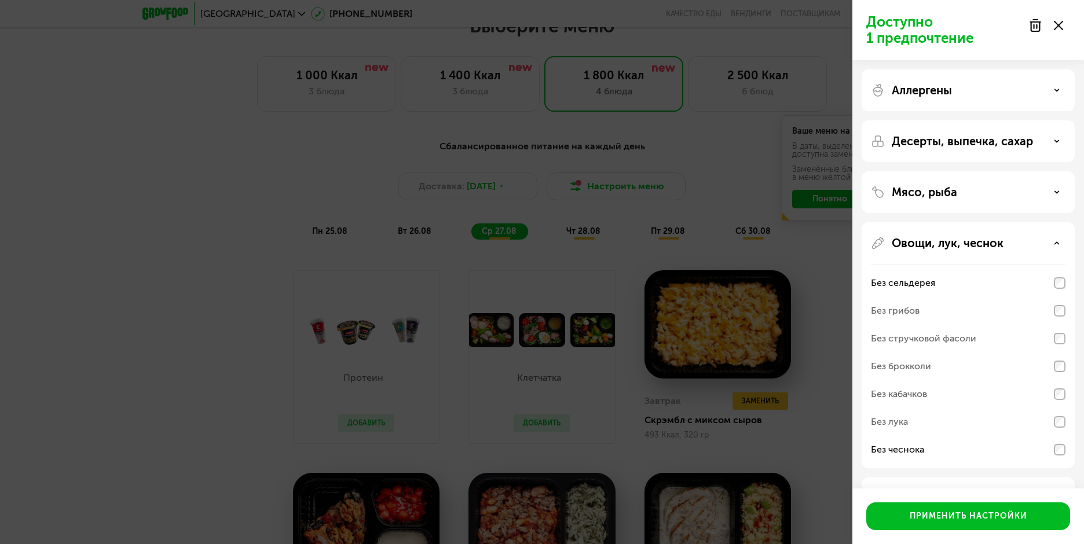
click at [987, 189] on div "Мясо, рыба" at bounding box center [968, 192] width 195 height 14
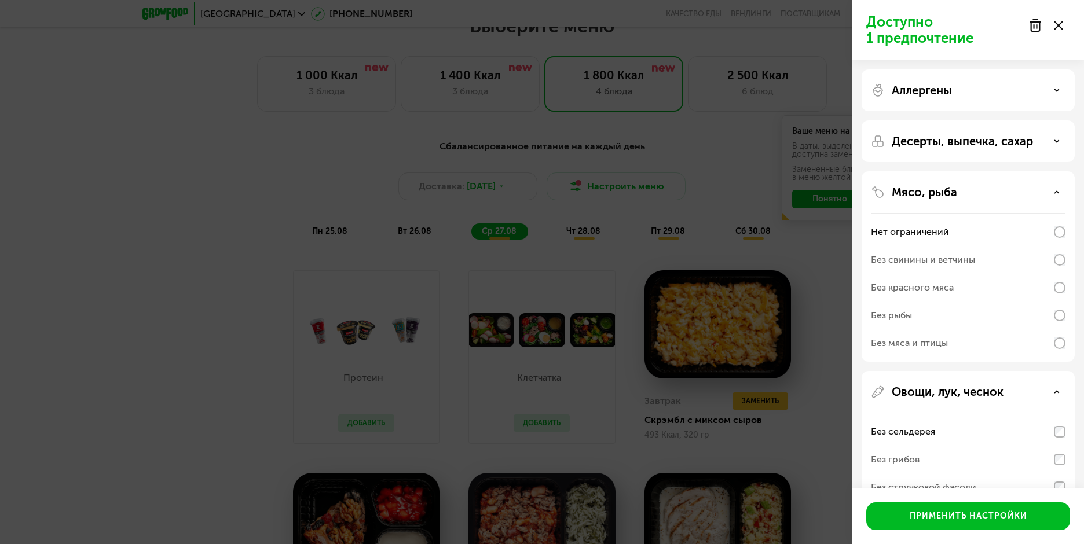
click at [987, 189] on div "Мясо, рыба" at bounding box center [968, 192] width 195 height 14
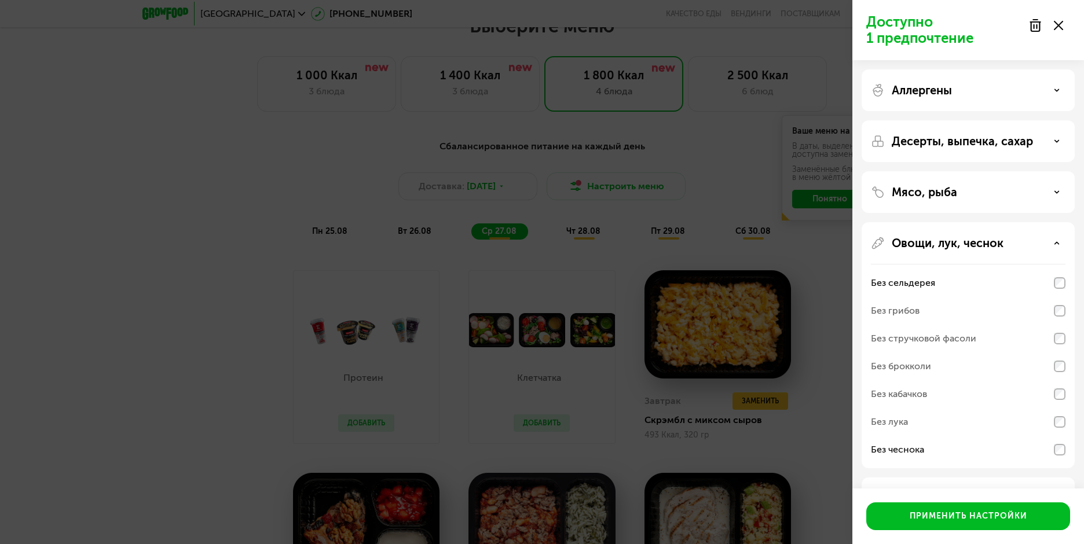
click at [975, 171] on div "Десерты, выпечка, сахар" at bounding box center [968, 192] width 213 height 42
click at [976, 146] on p "Десерты, выпечка, сахар" at bounding box center [962, 141] width 141 height 14
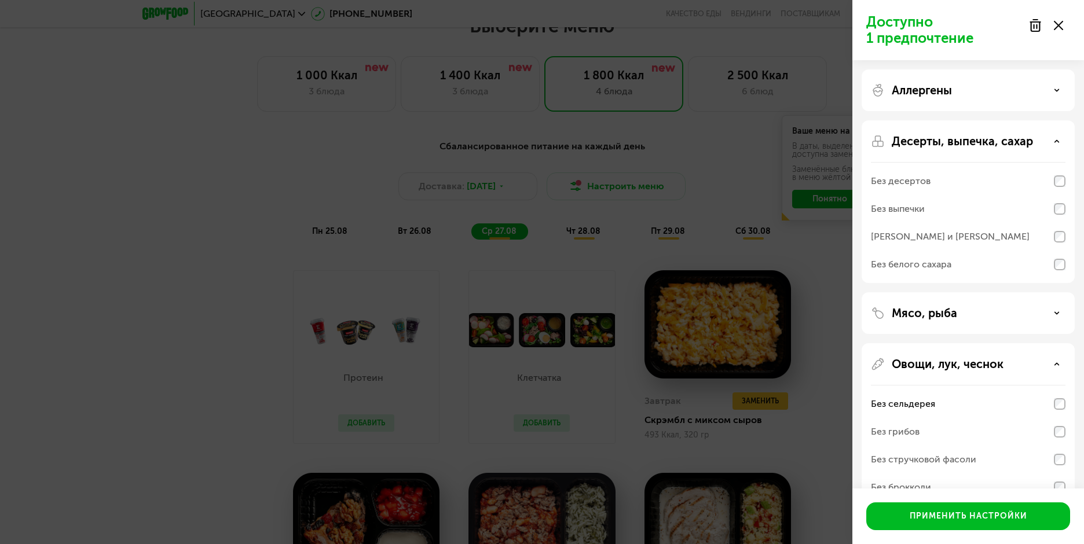
click at [972, 142] on p "Десерты, выпечка, сахар" at bounding box center [962, 141] width 141 height 14
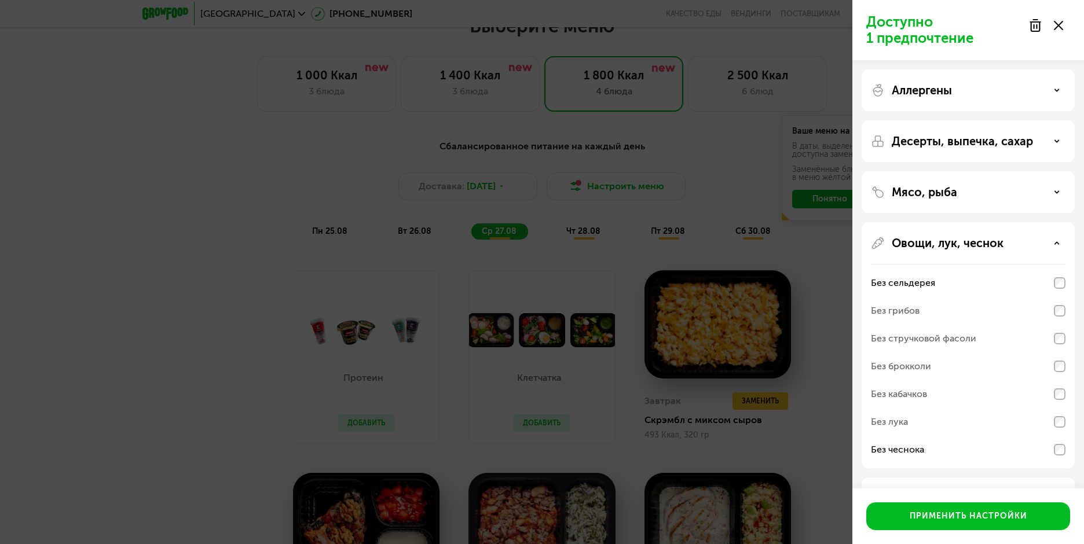
click at [954, 120] on div "Аллергены" at bounding box center [968, 141] width 213 height 42
click at [948, 89] on p "Аллергены" at bounding box center [922, 90] width 60 height 14
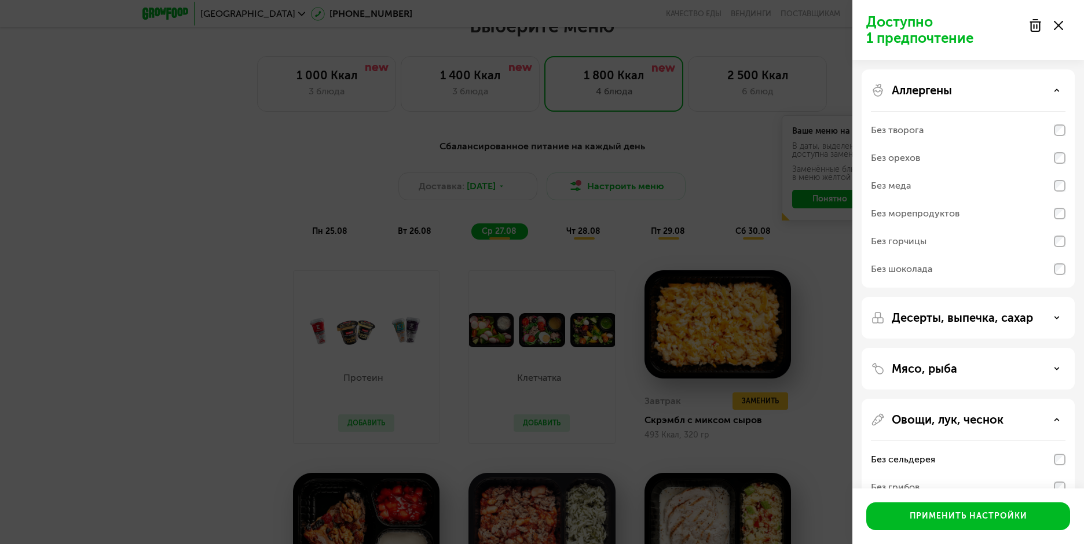
click at [947, 89] on p "Аллергены" at bounding box center [922, 90] width 60 height 14
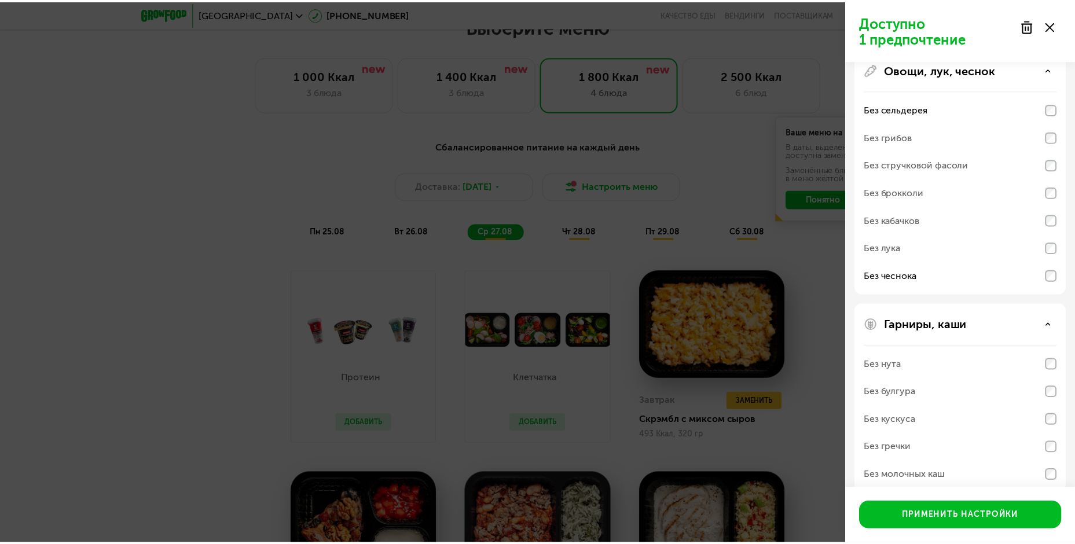
scroll to position [191, 0]
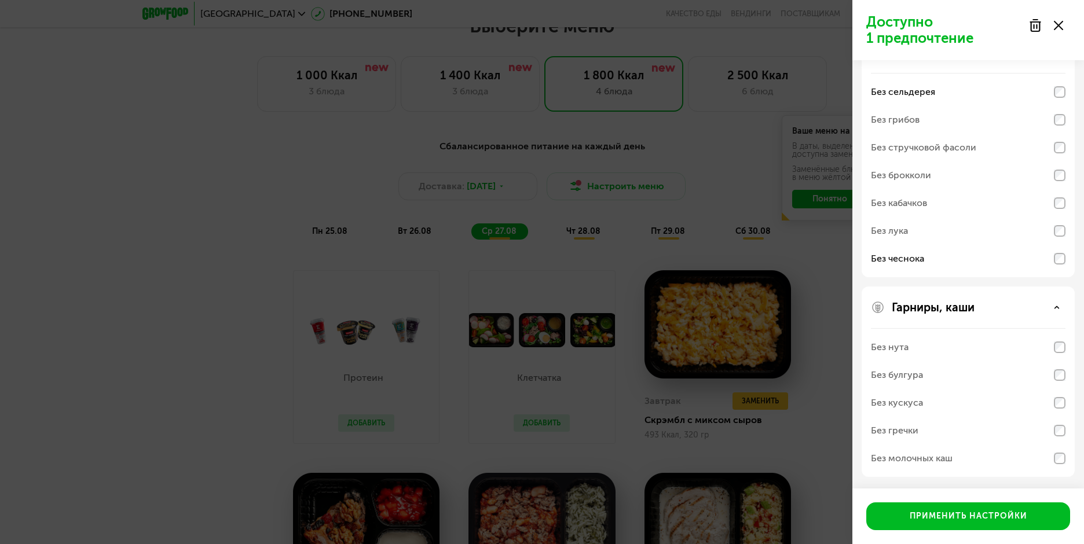
click at [229, 215] on div "Доступно 1 предпочтение Аллергены Десерты, выпечка, сахар Мясо, рыба Овощи, лук…" at bounding box center [542, 272] width 1084 height 544
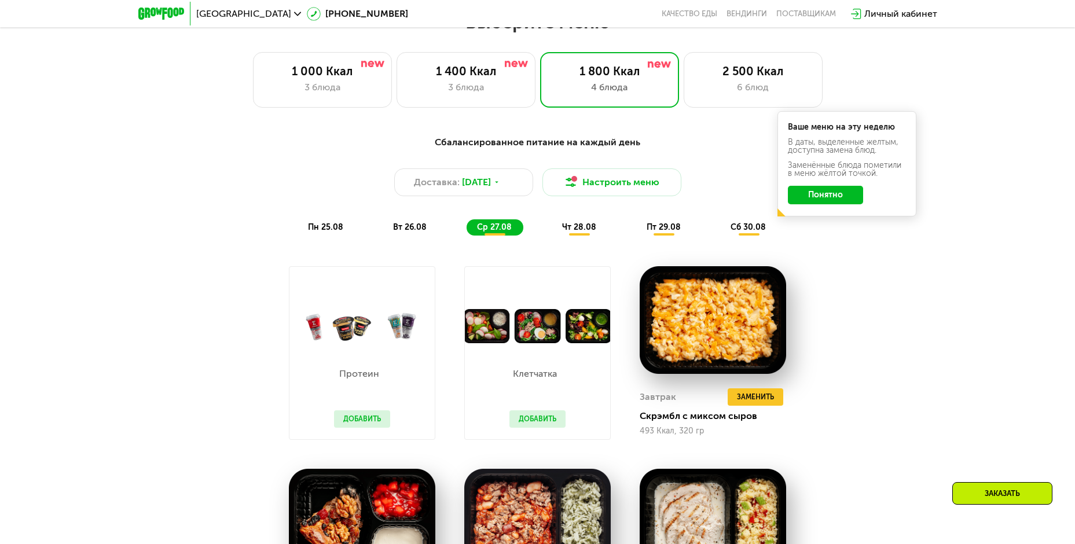
drag, startPoint x: 551, startPoint y: 420, endPoint x: 551, endPoint y: 324, distance: 96.1
click at [581, 419] on div "Клетчатка Добавить" at bounding box center [537, 353] width 146 height 174
click at [548, 322] on img at bounding box center [537, 326] width 145 height 34
click at [529, 419] on button "Добавить" at bounding box center [538, 419] width 56 height 17
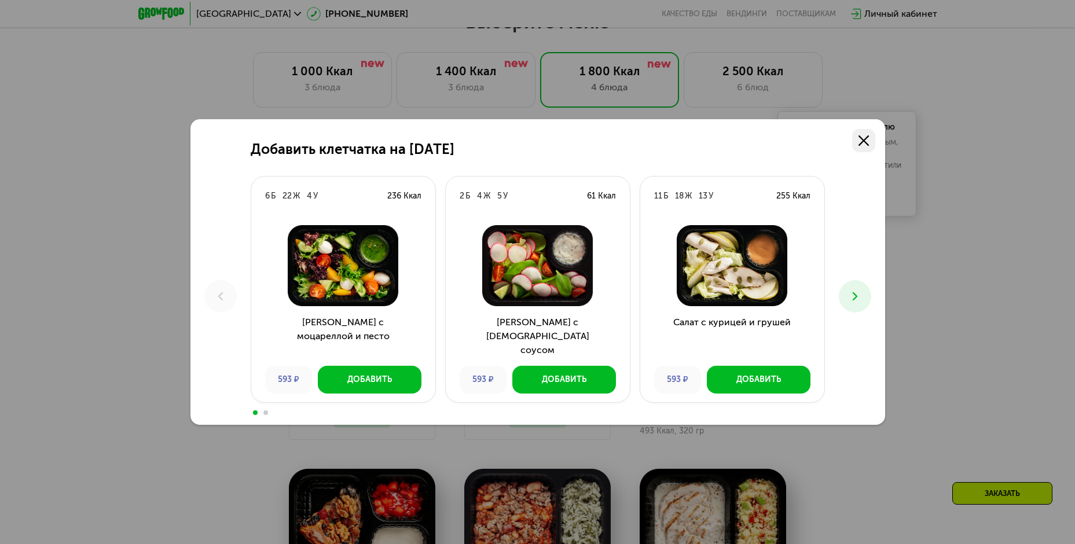
click at [864, 146] on link at bounding box center [863, 140] width 23 height 23
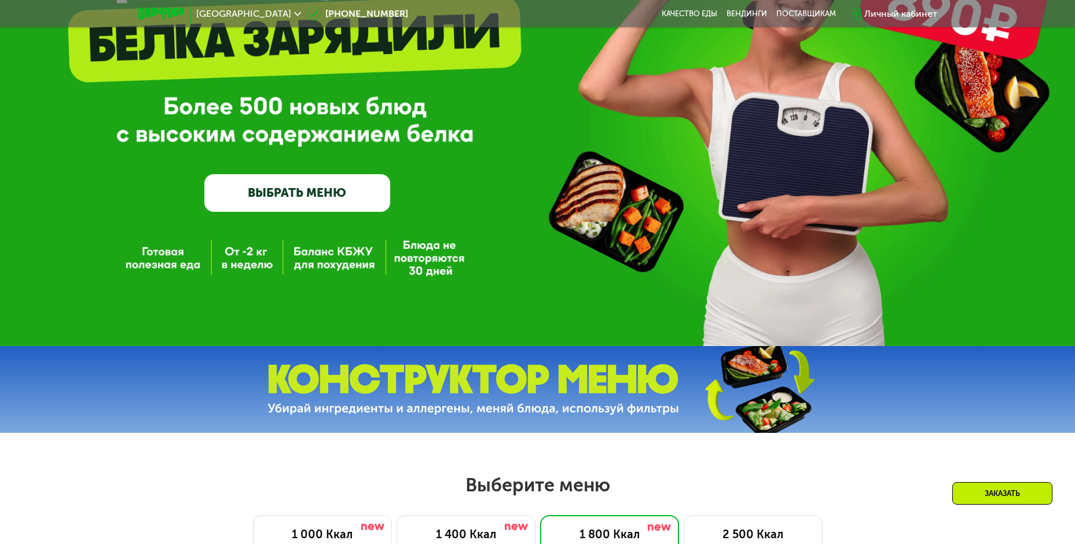
scroll to position [0, 0]
